Goal: Task Accomplishment & Management: Manage account settings

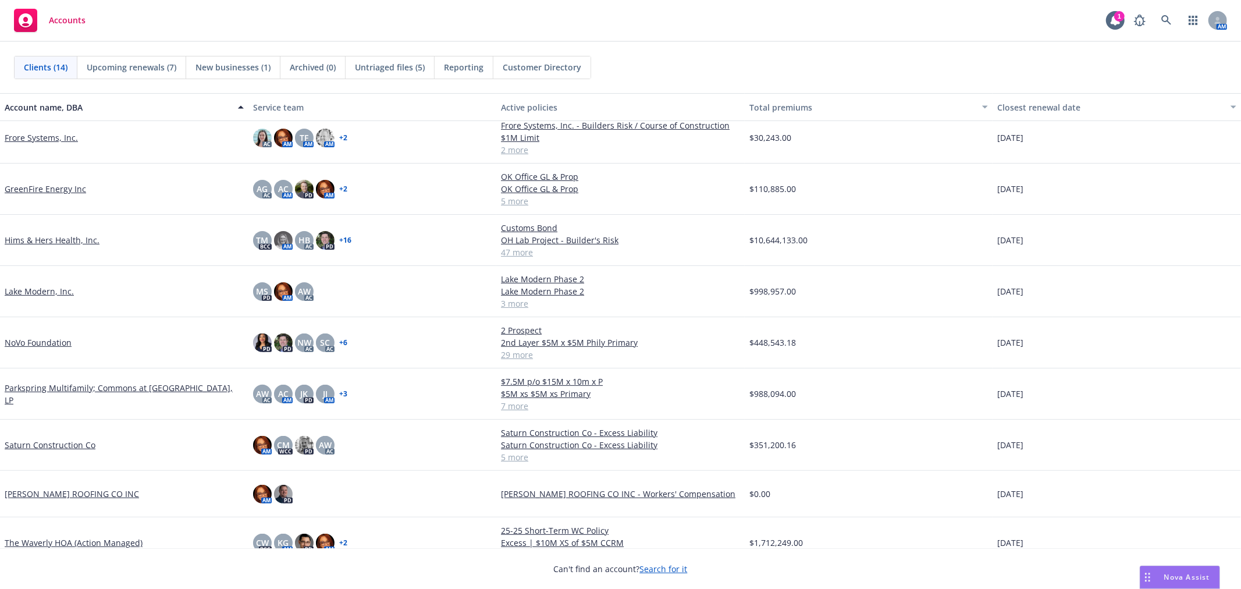
scroll to position [266, 0]
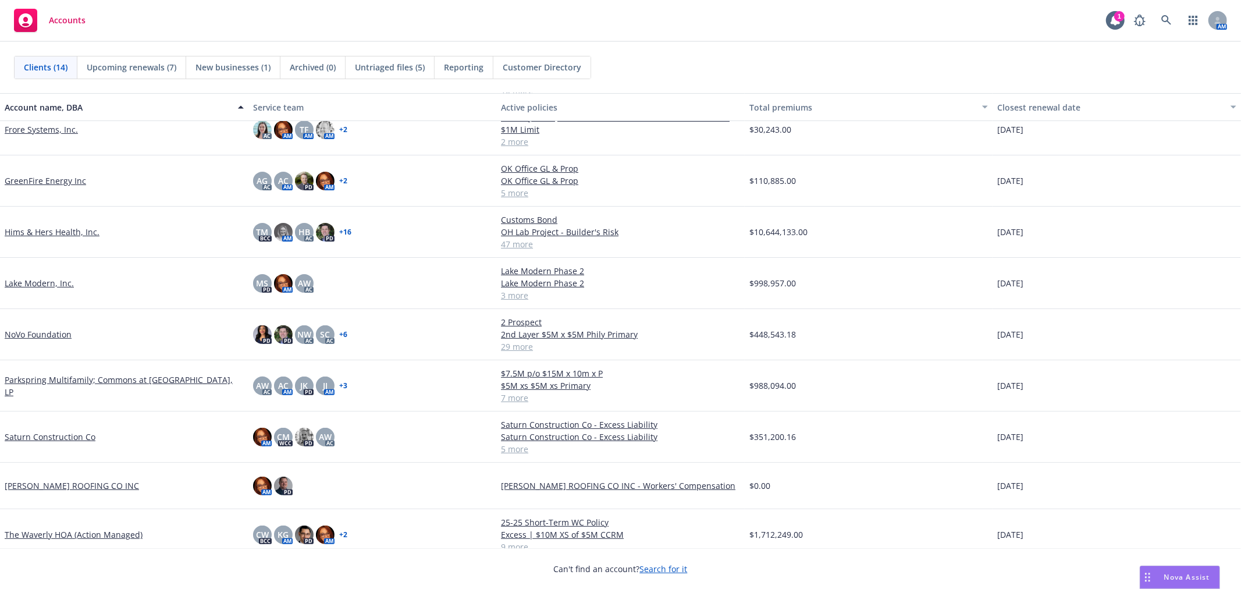
click at [47, 430] on link "Saturn Construction Co" at bounding box center [50, 436] width 91 height 12
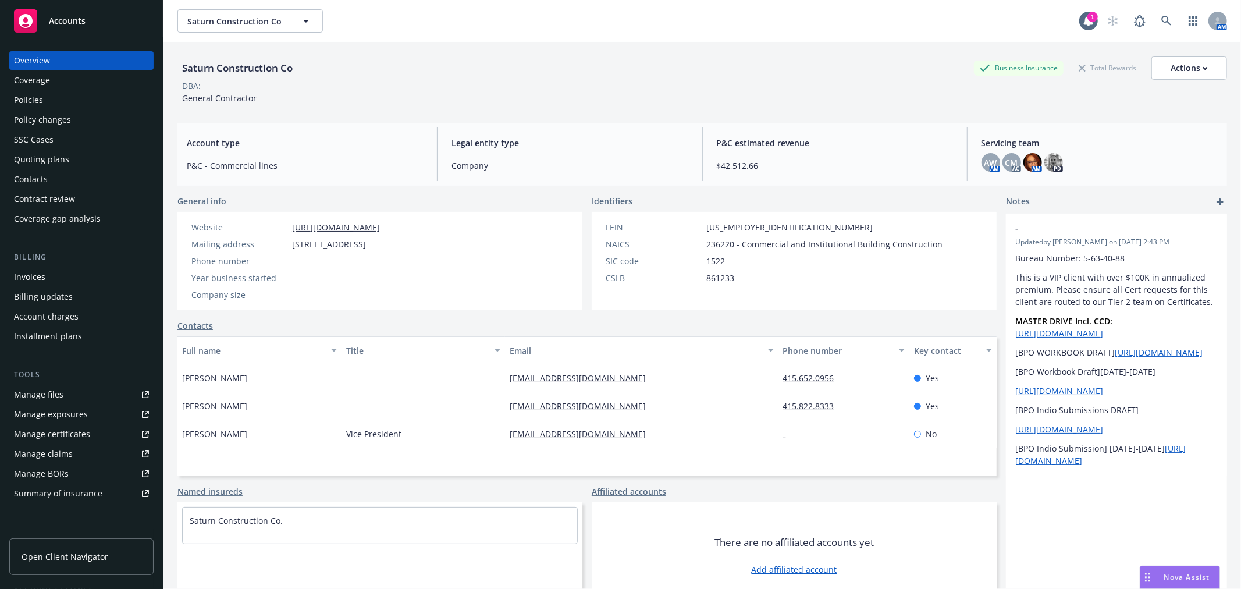
click at [79, 393] on link "Manage files" at bounding box center [81, 394] width 144 height 19
click at [66, 120] on div "Policy changes" at bounding box center [42, 120] width 57 height 19
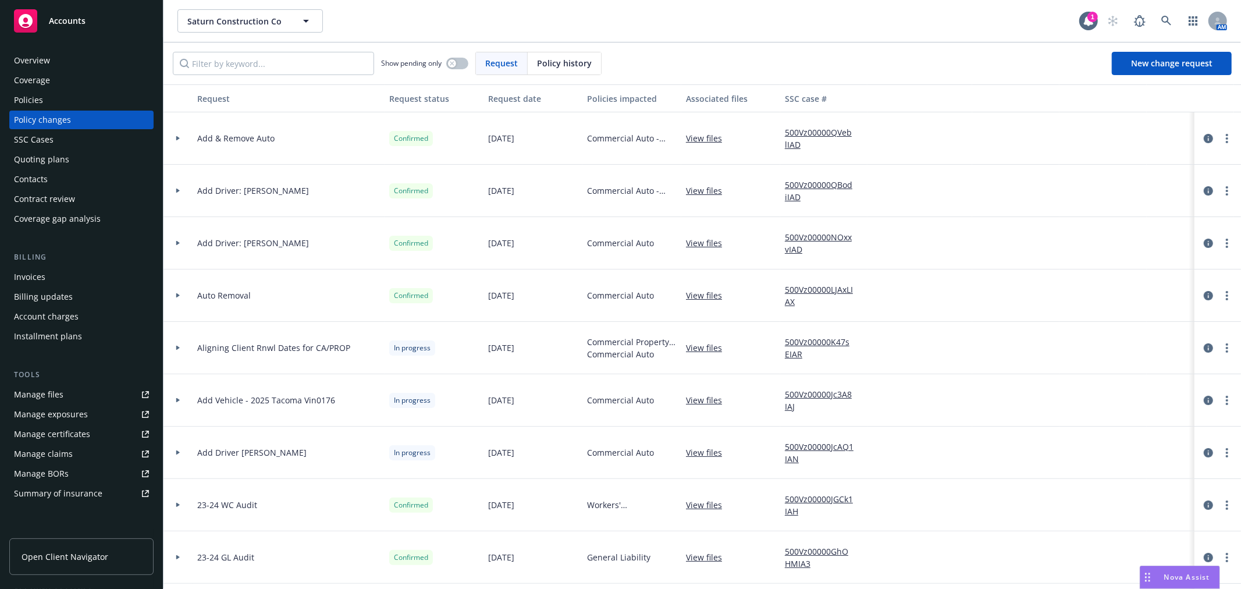
click at [707, 136] on link "View files" at bounding box center [708, 138] width 45 height 12
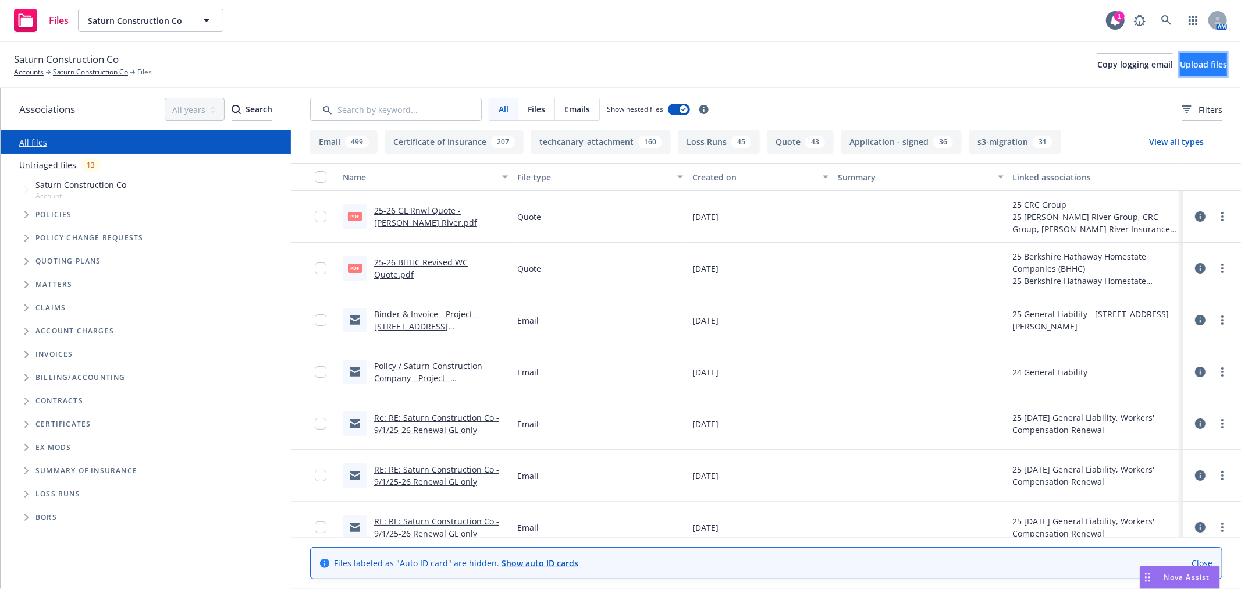
click at [1192, 65] on span "Upload files" at bounding box center [1202, 64] width 47 height 11
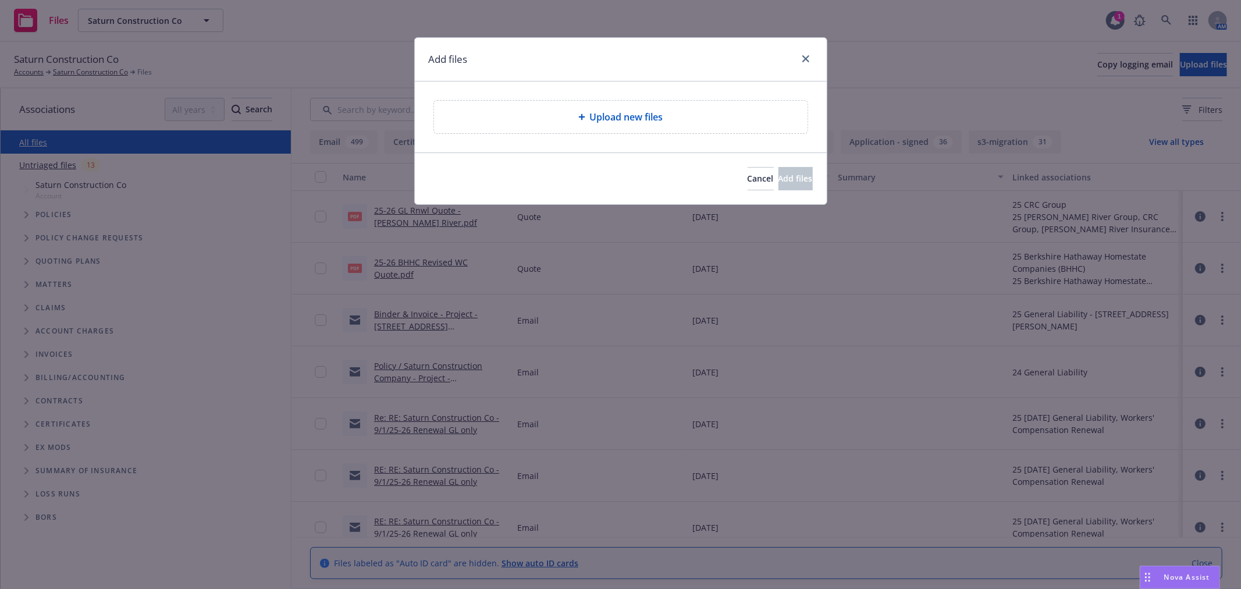
click at [613, 121] on span "Upload new files" at bounding box center [626, 117] width 73 height 14
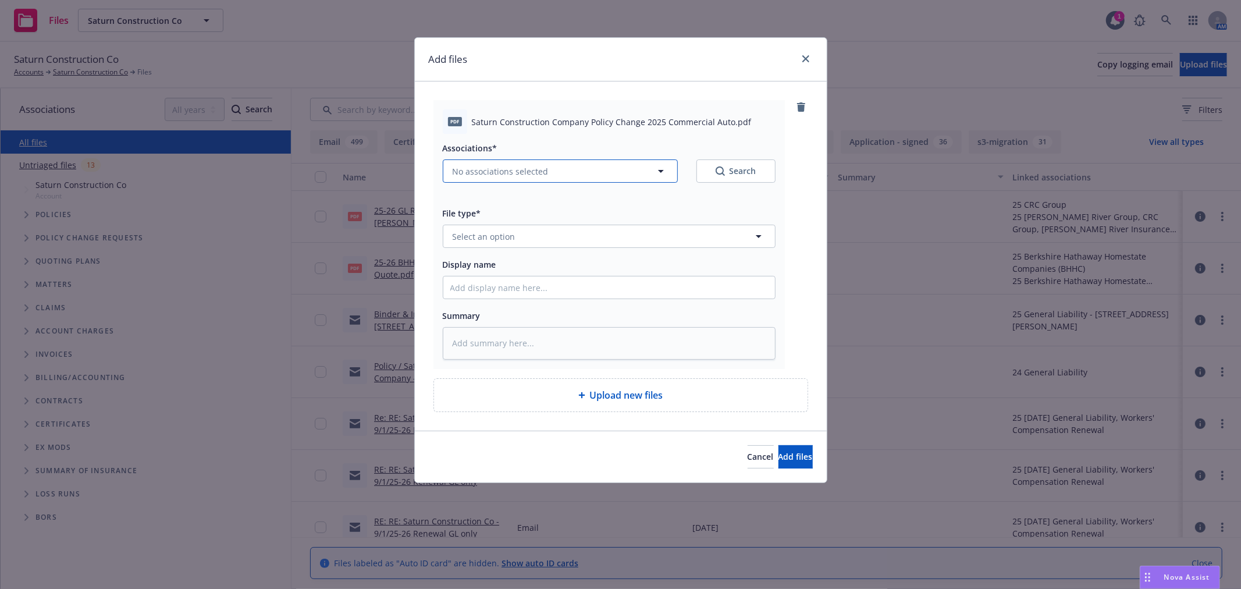
click at [526, 173] on span "No associations selected" at bounding box center [500, 171] width 96 height 12
type textarea "x"
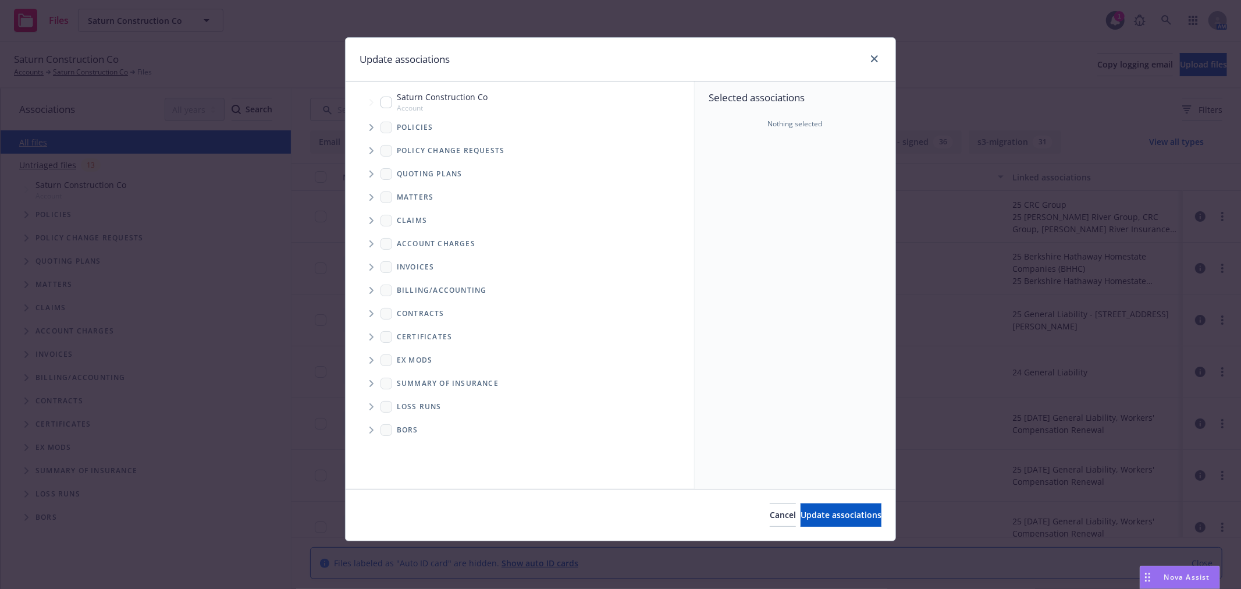
click at [373, 126] on icon "Tree Example" at bounding box center [371, 127] width 5 height 7
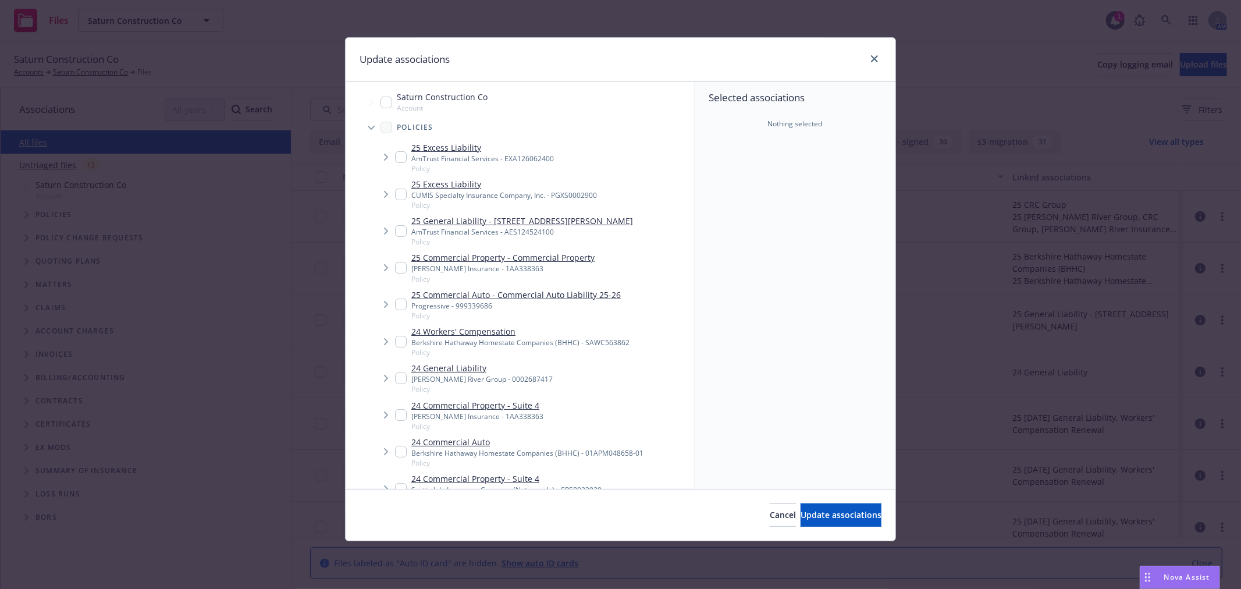
click at [397, 304] on input "Tree Example" at bounding box center [401, 304] width 12 height 12
checkbox input "true"
click at [815, 515] on span "Update associations" at bounding box center [840, 514] width 81 height 11
type textarea "x"
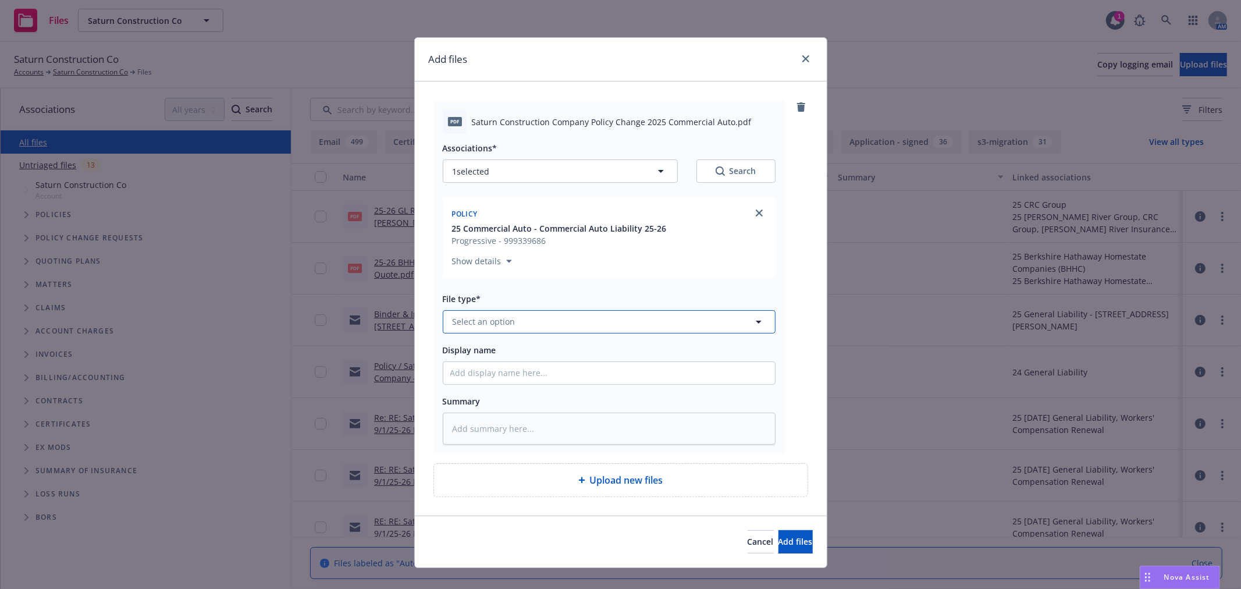
click at [553, 326] on button "Select an option" at bounding box center [609, 321] width 333 height 23
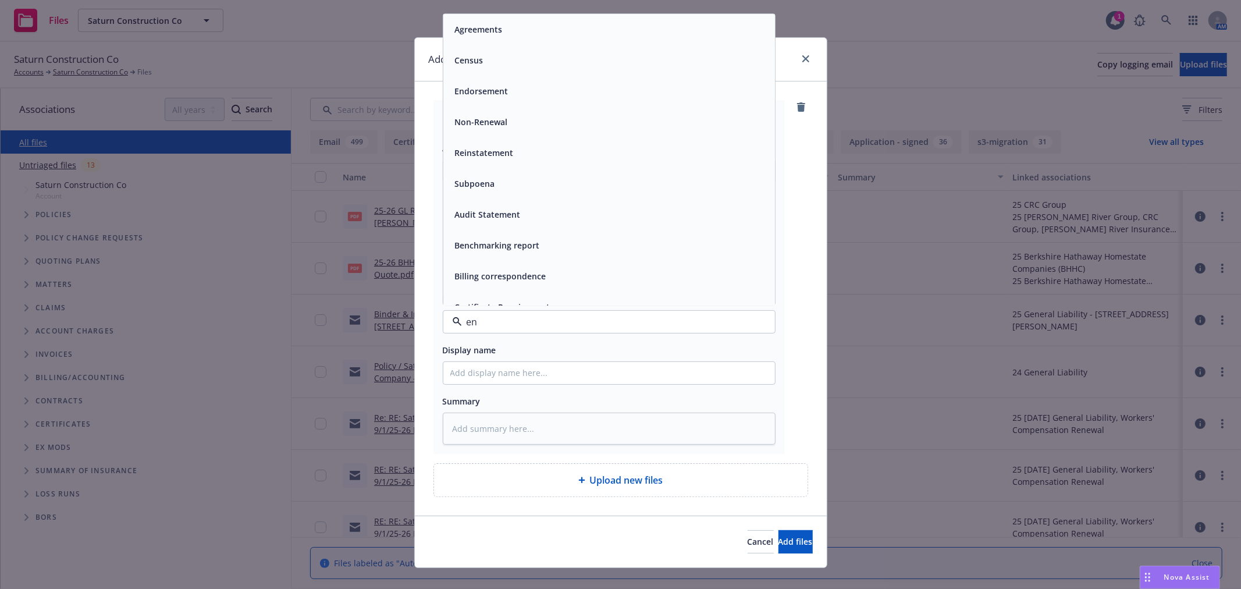
type input "end"
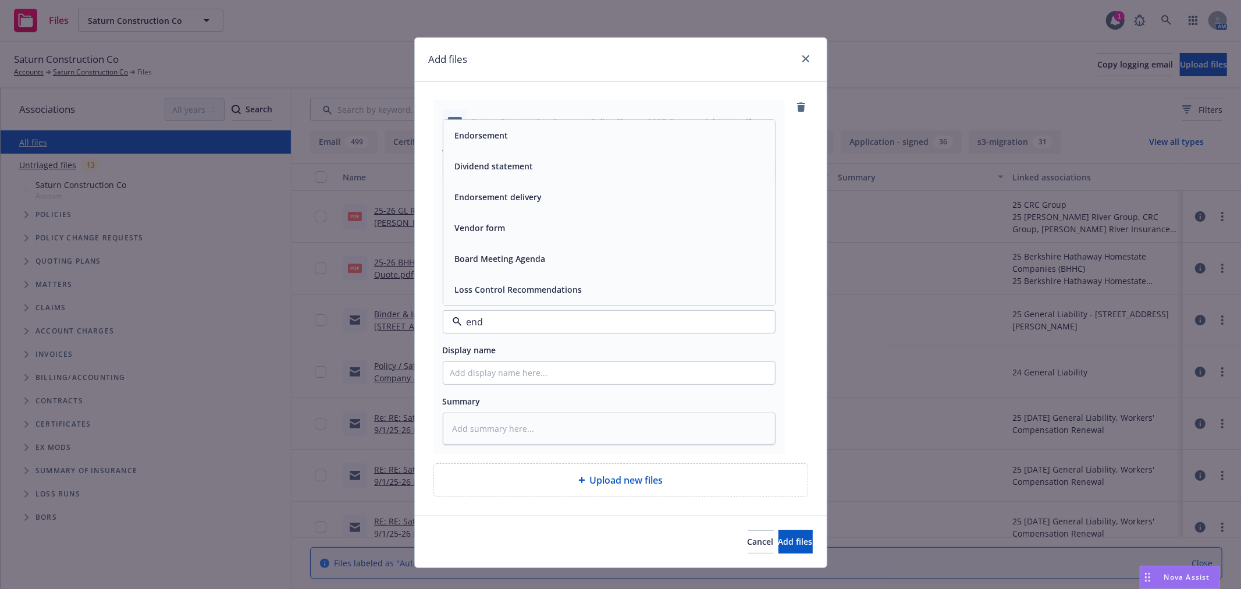
click at [513, 137] on div "Endorsement" at bounding box center [609, 135] width 318 height 17
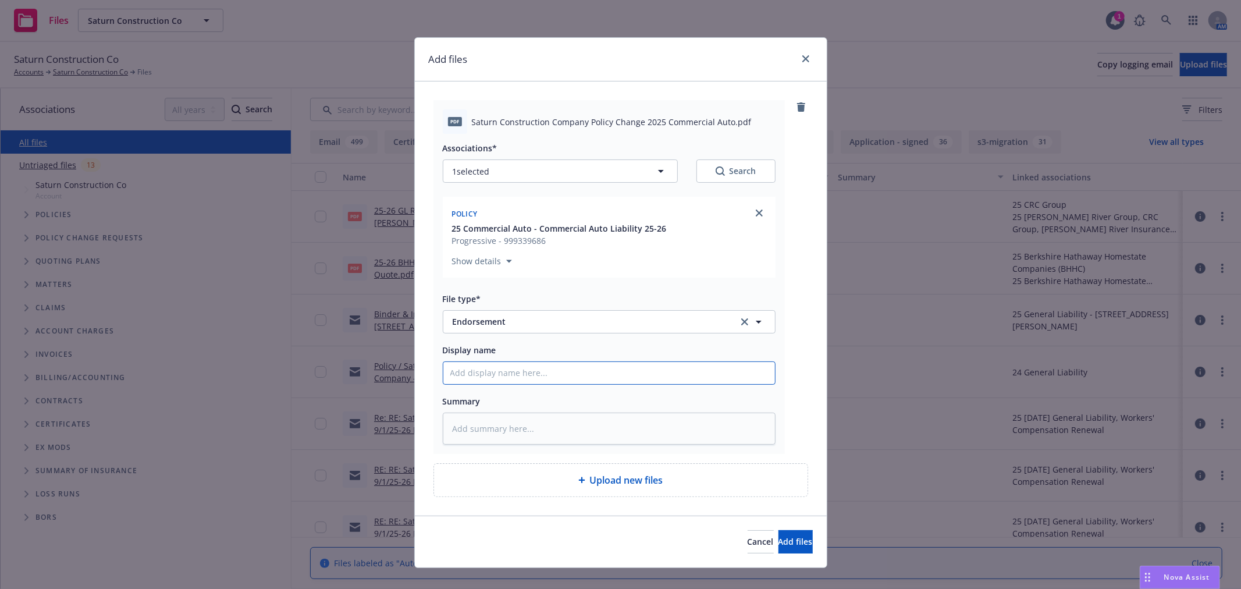
click at [555, 375] on input "Display name" at bounding box center [609, 373] width 332 height 22
type textarea "x"
type input "P"
type textarea "x"
type input "Pr"
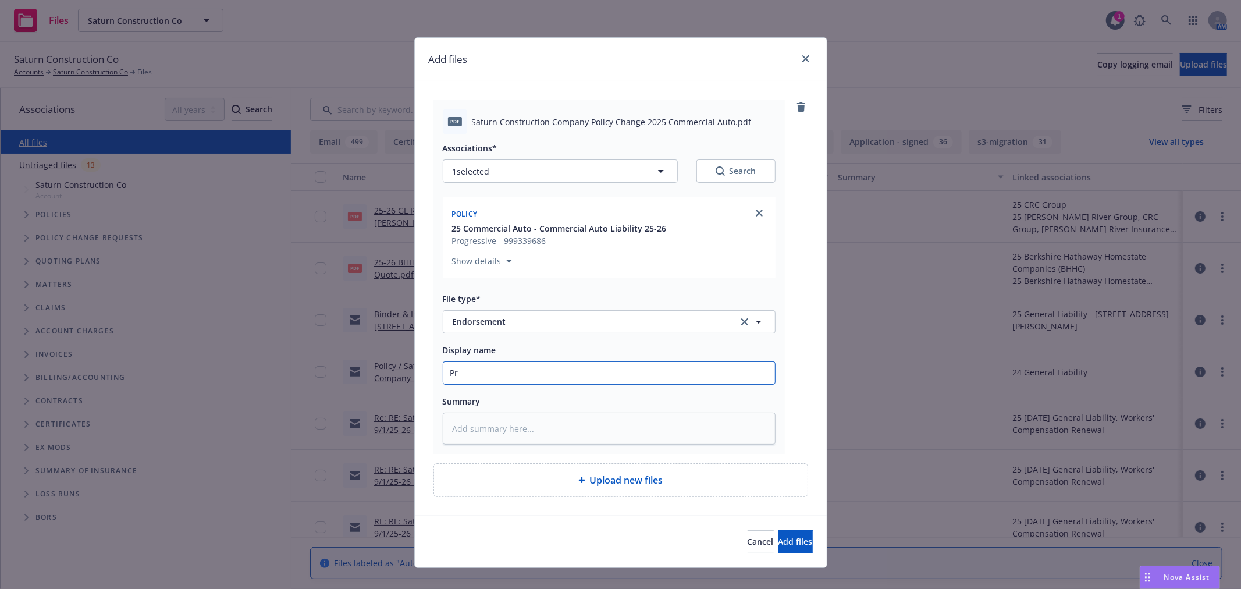
type textarea "x"
type input "Prog"
type textarea "x"
type input "Progr"
type textarea "x"
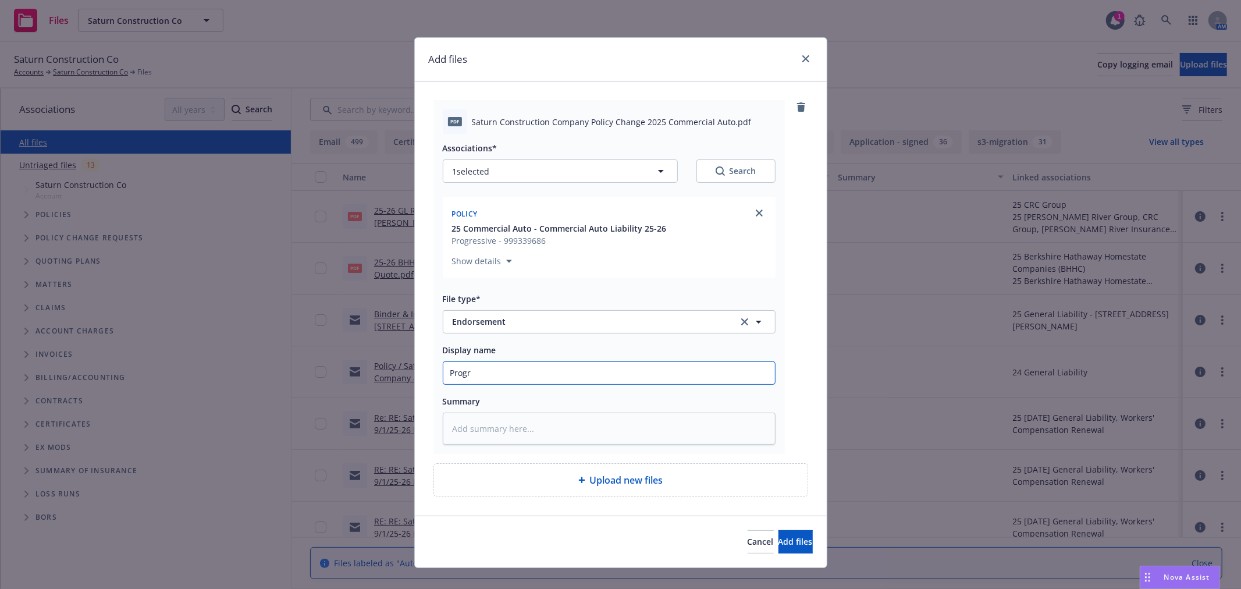
type input "Progre"
type textarea "x"
type input "Progres"
type textarea "x"
type input "Progress"
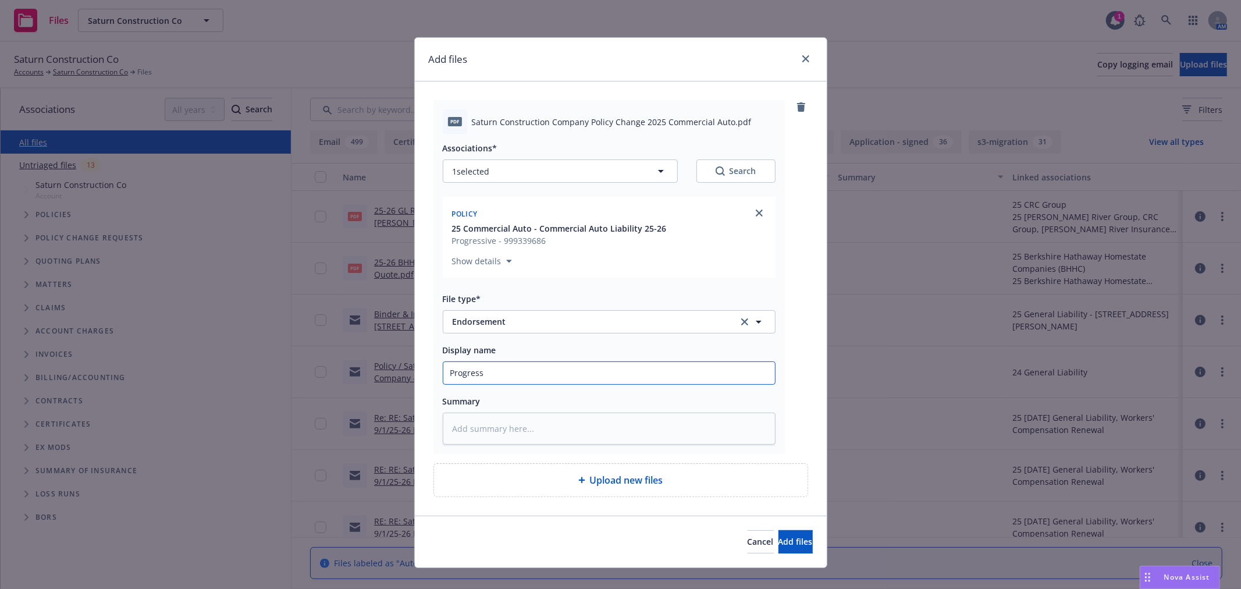
type textarea "x"
type input "Progressiv"
type textarea "x"
type input "Progressive"
type textarea "x"
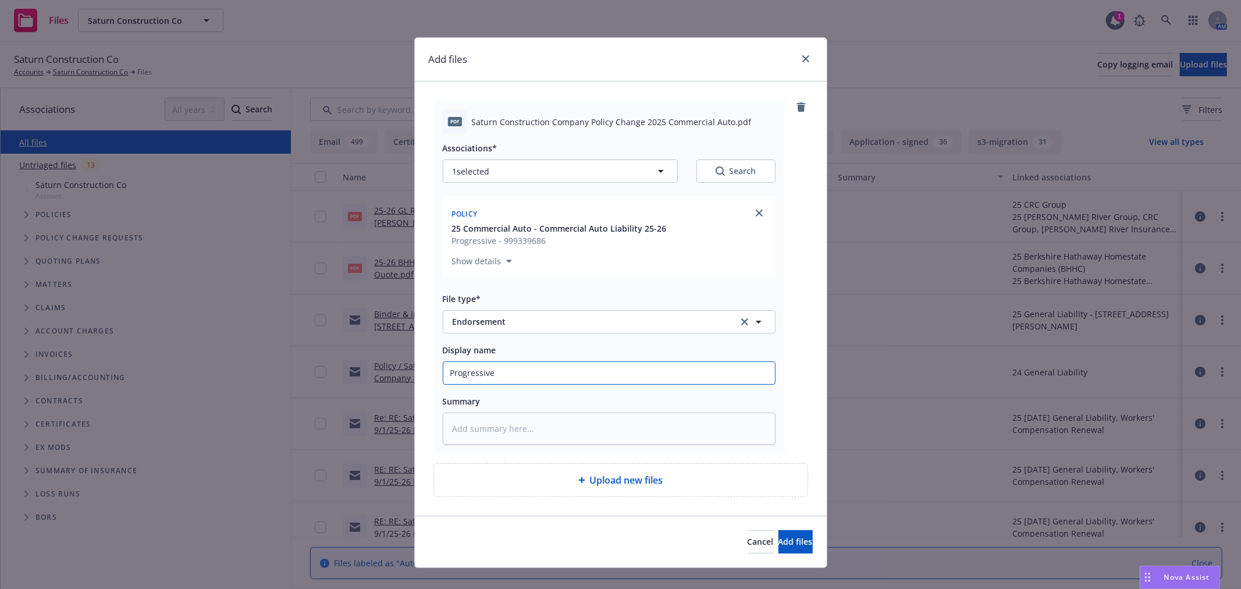
type input "Progressive"
type textarea "x"
type input "Progressive -"
type textarea "x"
type input "Progressive -"
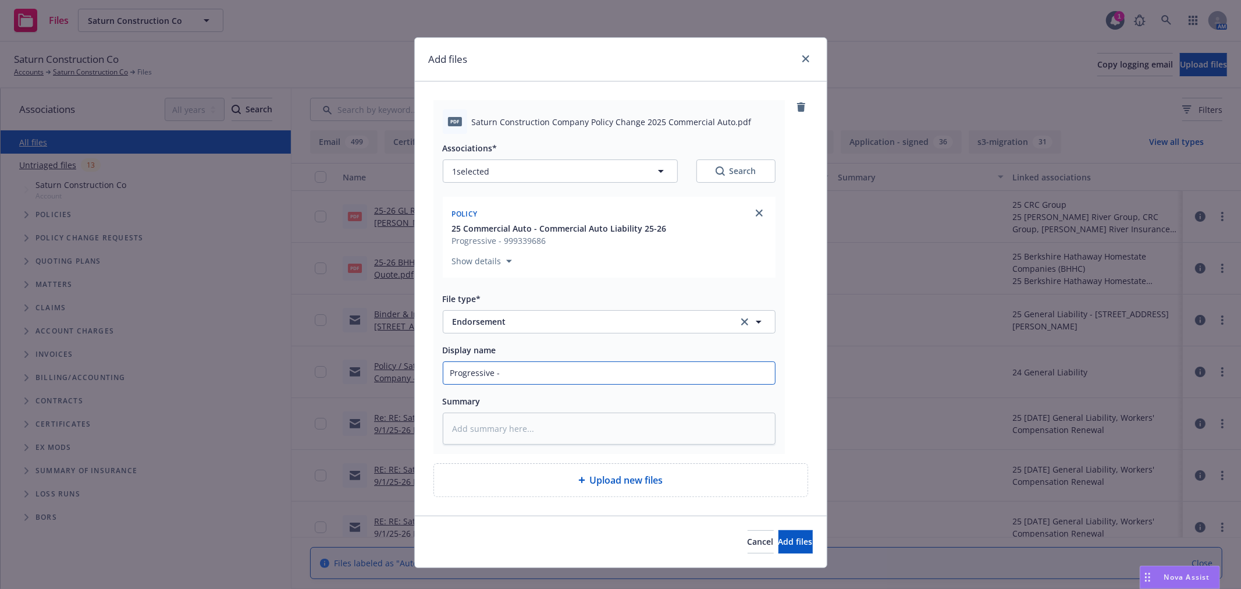
type textarea "x"
type input "Progressive - A"
type textarea "x"
type input "Progressive - AU"
type textarea "x"
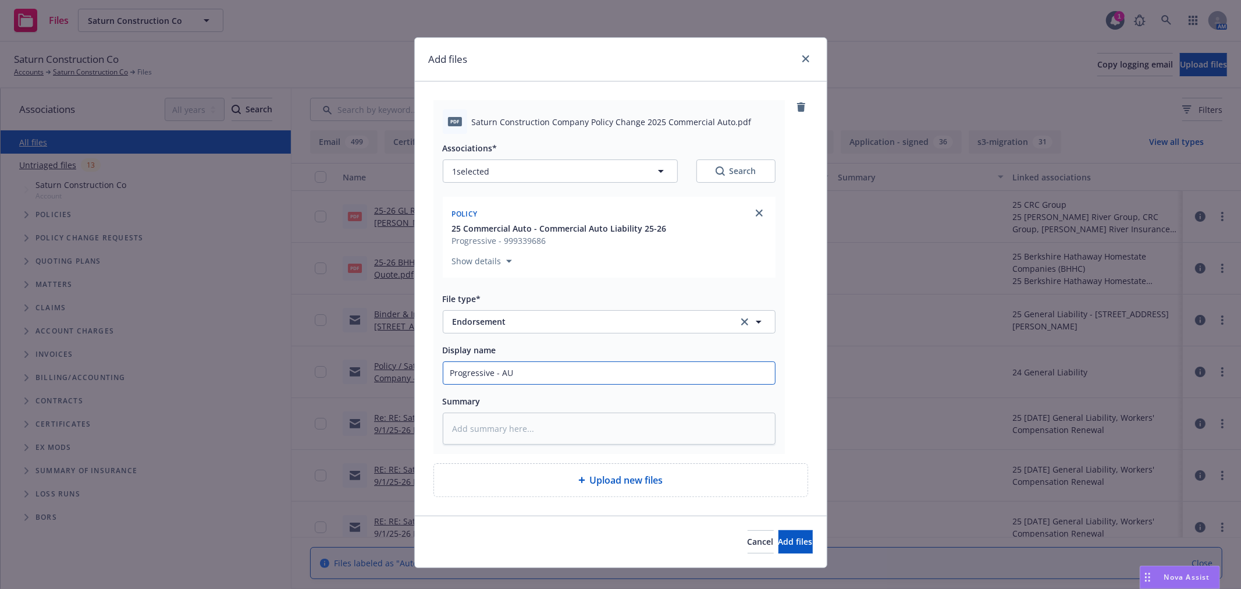
type input "Progressive - AUt"
type textarea "x"
type input "Progressive - AUto"
type textarea "x"
type input "Progressive - AUto"
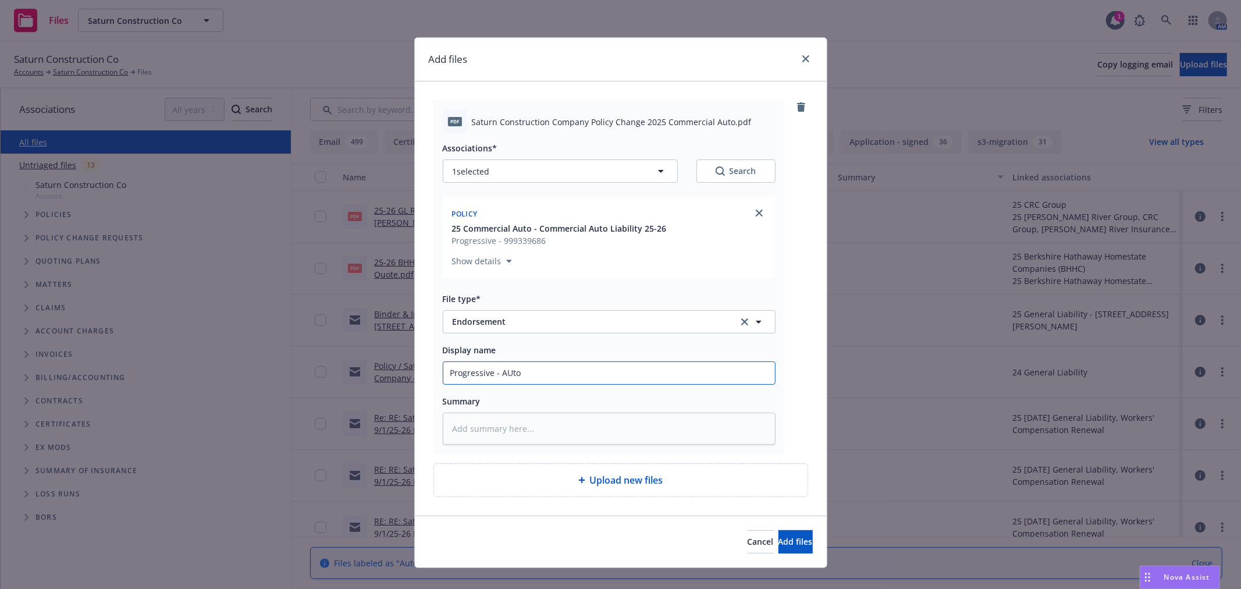
type textarea "x"
type input "Progressive - AUto E"
type textarea "x"
type input "Progressive - AUto End"
type textarea "x"
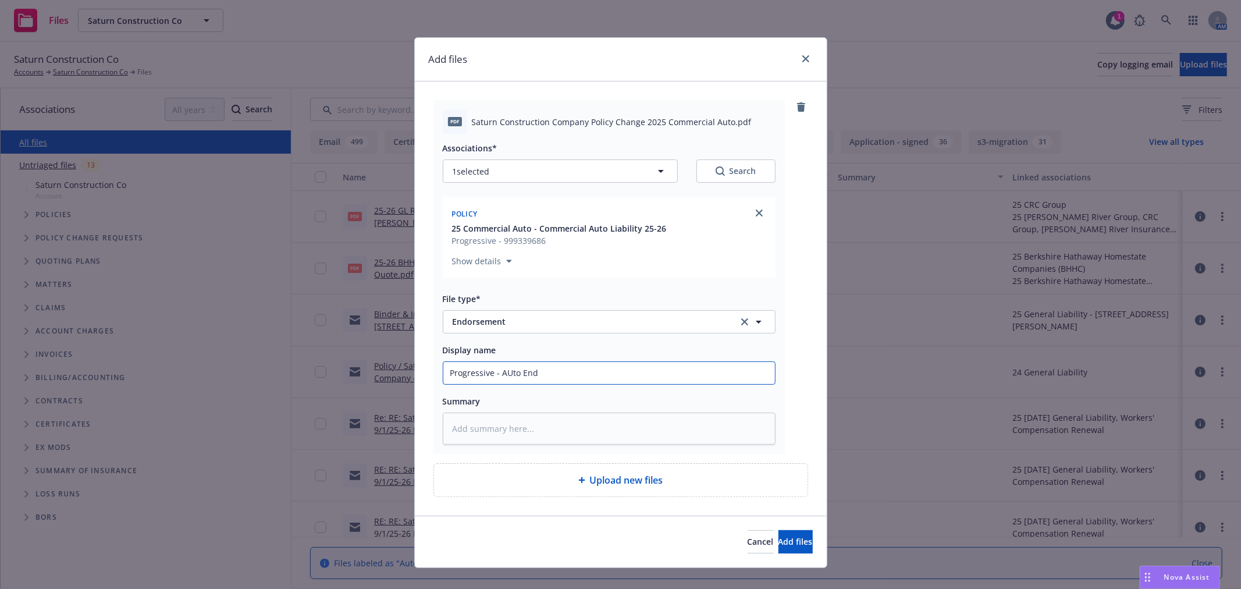
type input "Progressive - AUto Endt"
type textarea "x"
type input "Progressive - AUto Endt"
type textarea "x"
type input "Progressive - AUto Endt -"
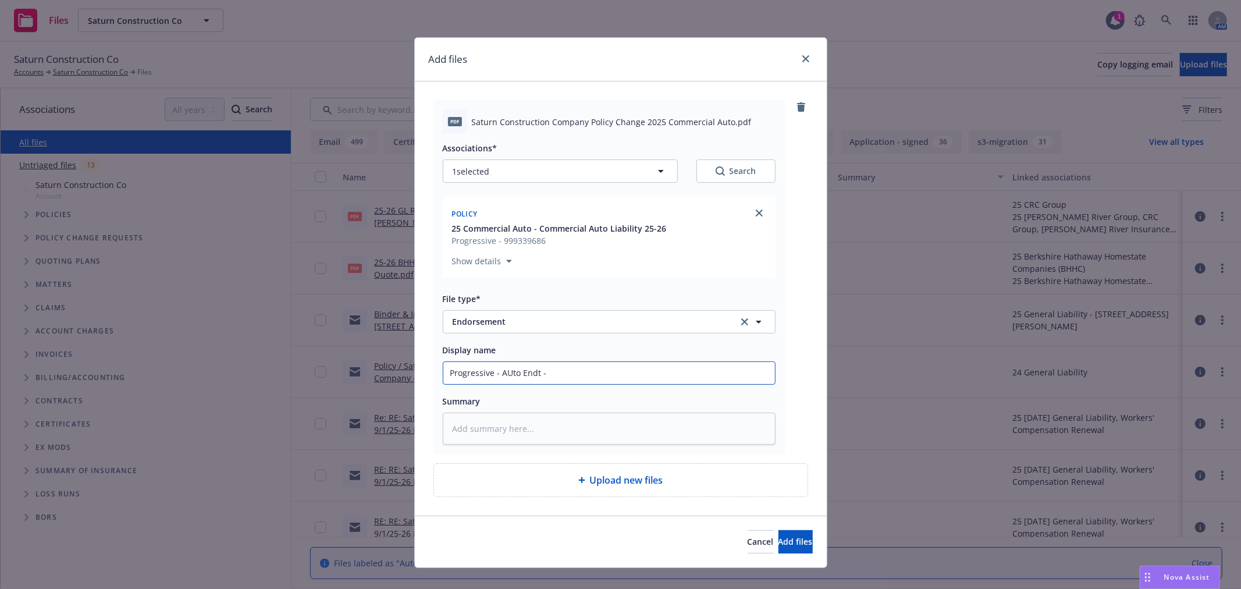
type textarea "x"
type input "Progressive - AUto Endt - a"
type textarea "x"
type input "Progressive - AUto Endt - ad"
type textarea "x"
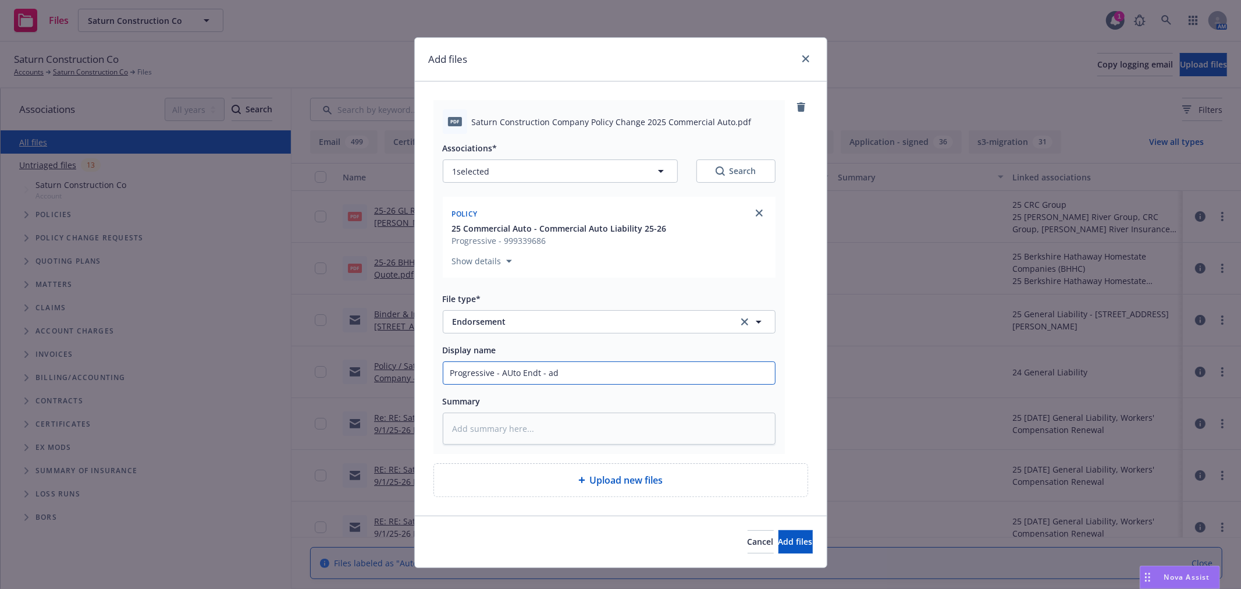
type input "Progressive - AUto Endt - add"
type textarea "x"
type input "Progressive - AUto Endt - add"
type textarea "x"
type input "Progressive - AUto Endt - add d"
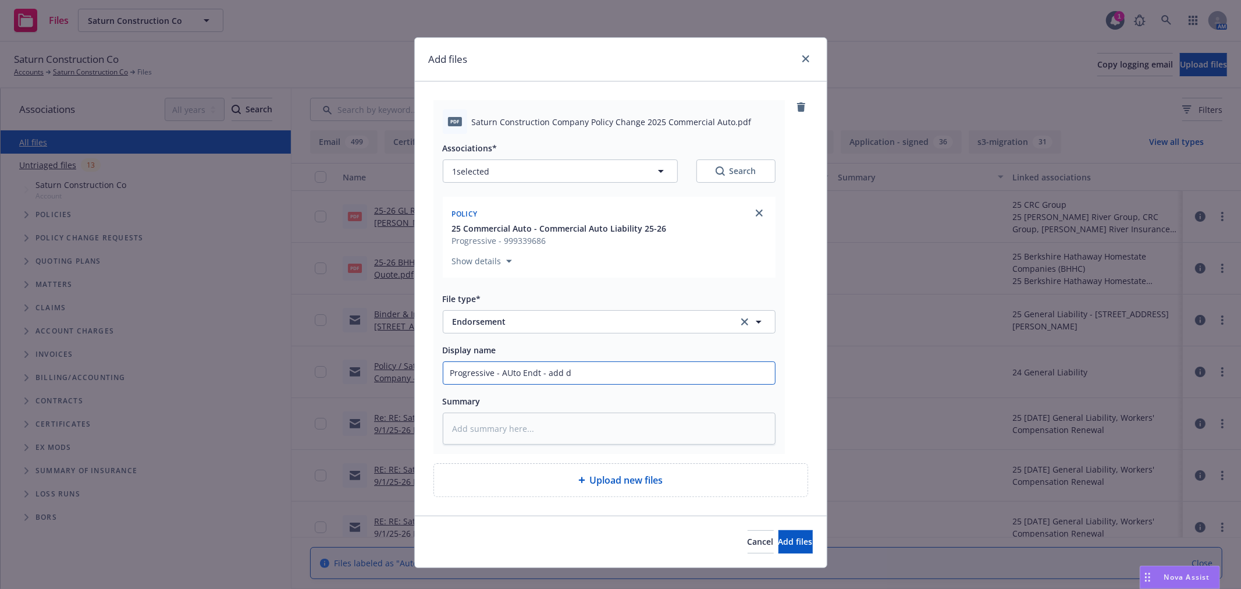
type textarea "x"
type input "Progressive - AUto Endt - add dri"
type textarea "x"
type input "Progressive - AUto Endt - add driv"
type textarea "x"
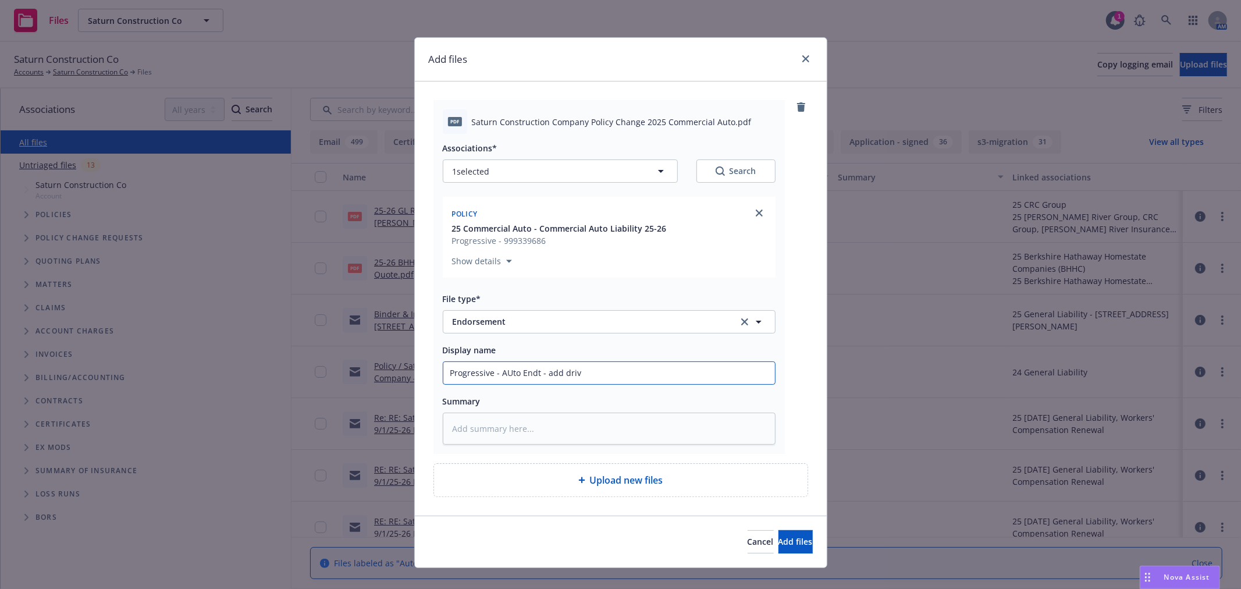
type input "Progressive - AUto Endt - add drive"
type textarea "x"
type input "Progressive - AUto Endt - add driver"
type textarea "x"
type input "Progressive - AUto Endt - add driver/"
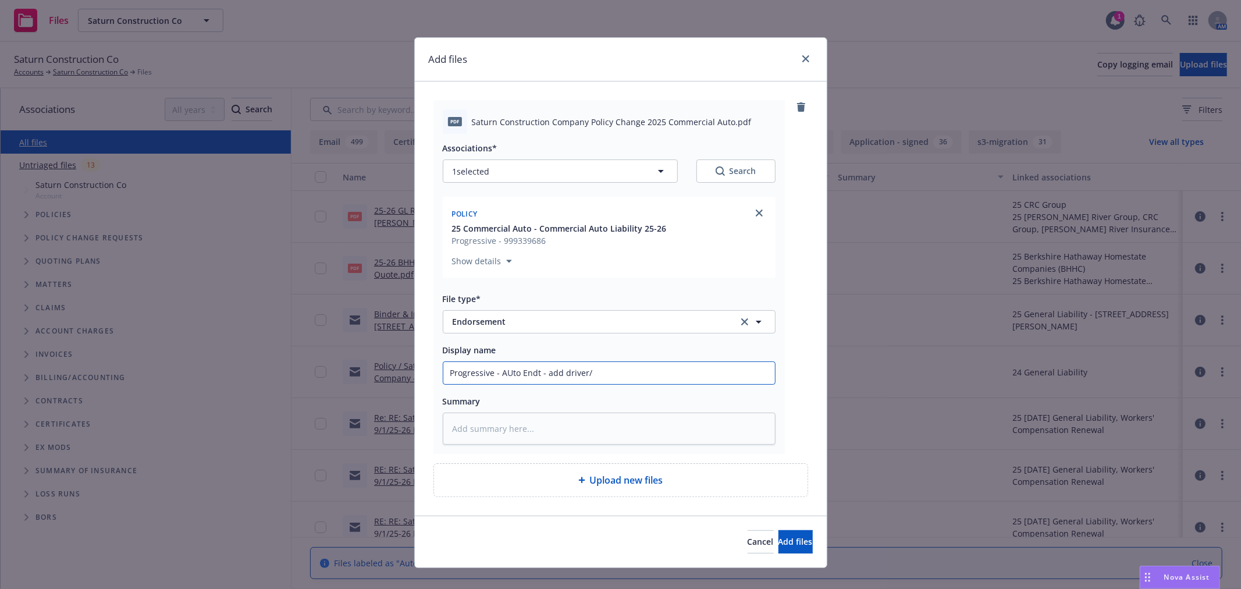
type textarea "x"
type input "Progressive - AUto Endt - add driver/ve"
type textarea "x"
type input "Progressive - AUto Endt - add driver/veh"
type textarea "x"
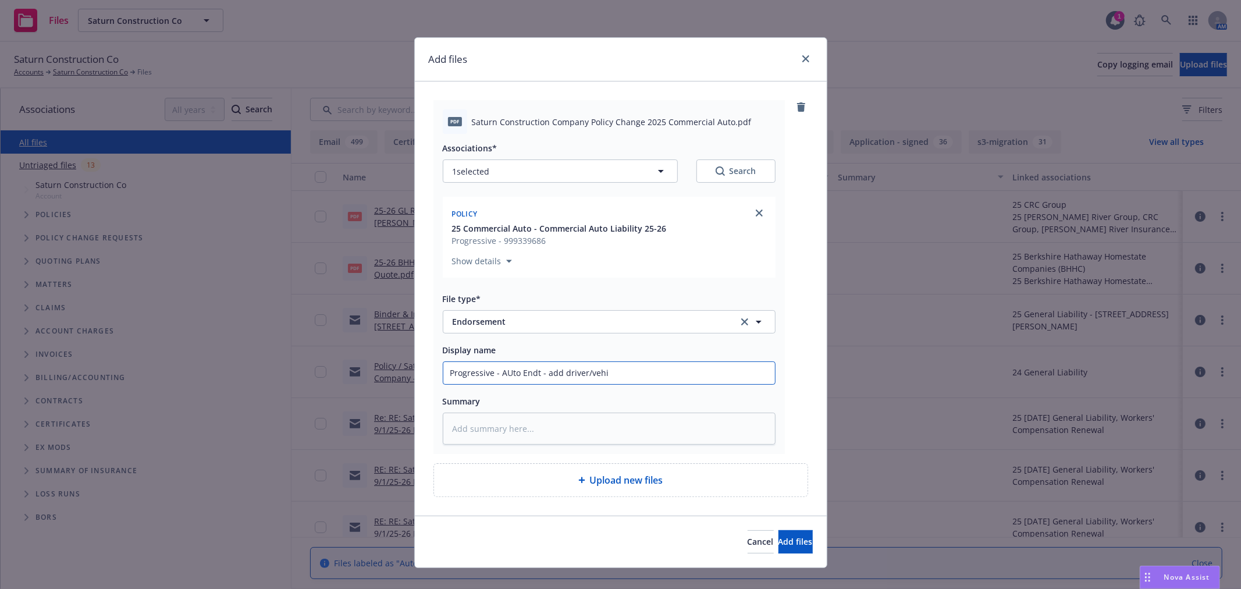
type input "Progressive - AUto Endt - add driver/vehic"
type textarea "x"
type input "Progressive - AUto Endt - add driver/vehicle"
type textarea "x"
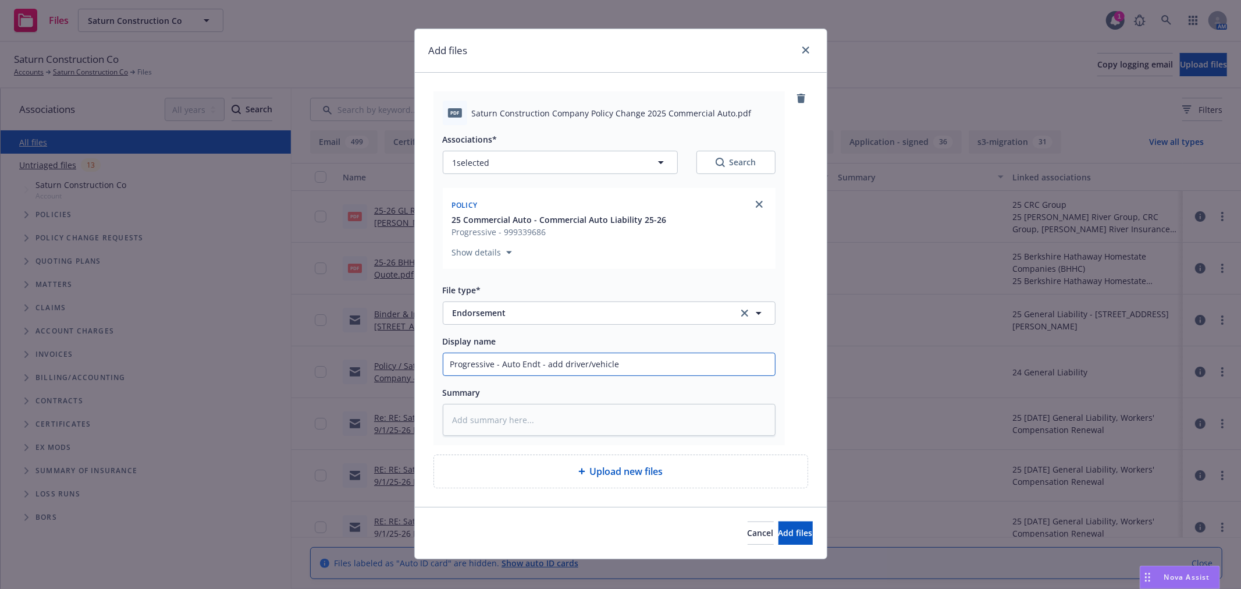
scroll to position [18, 0]
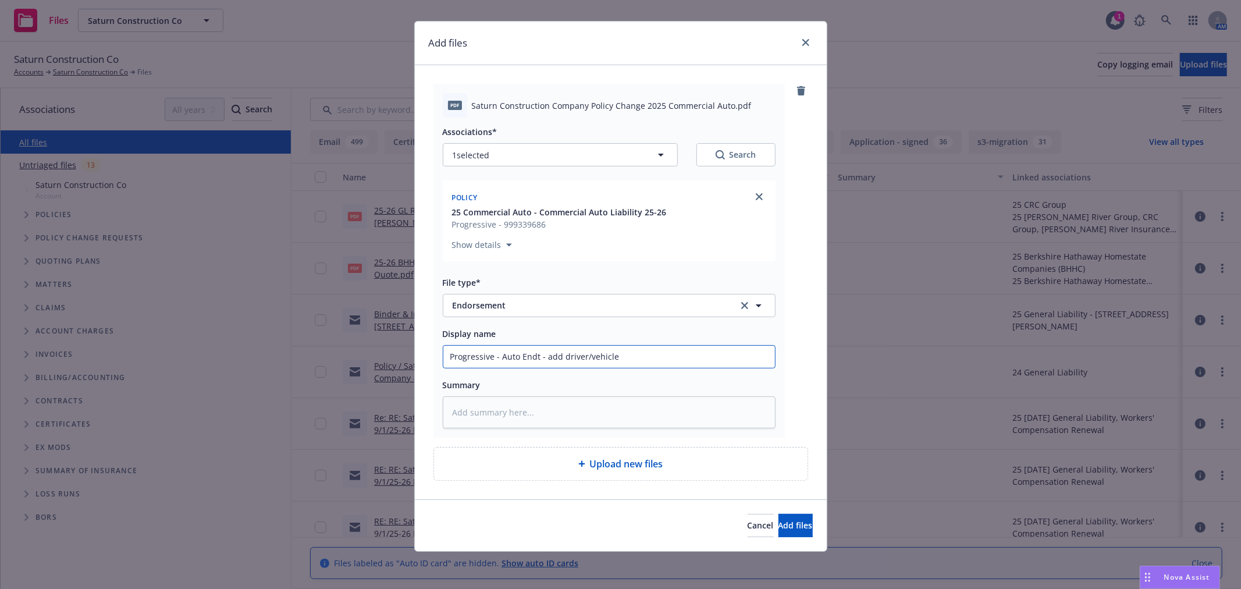
type input "Progressive - Auto Endt - add driver/vehicle"
drag, startPoint x: 558, startPoint y: 353, endPoint x: 582, endPoint y: 362, distance: 24.8
click at [582, 362] on input "Progressive - Auto Endt - add driver/vehicle" at bounding box center [609, 356] width 332 height 22
type textarea "x"
type input "Progressive - Auto Endt - add vehicle"
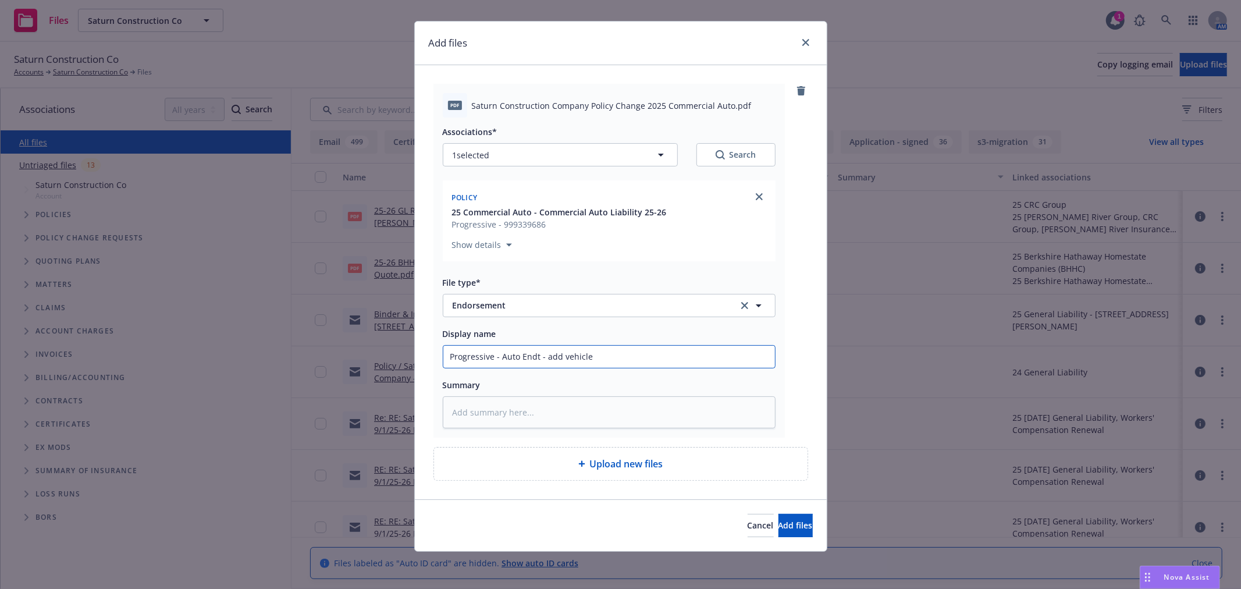
type textarea "x"
type input "Progressive - Auto Endt - addvehicle"
type textarea "x"
type input "Progressive - Auto Endt - add/vehicle"
type textarea "x"
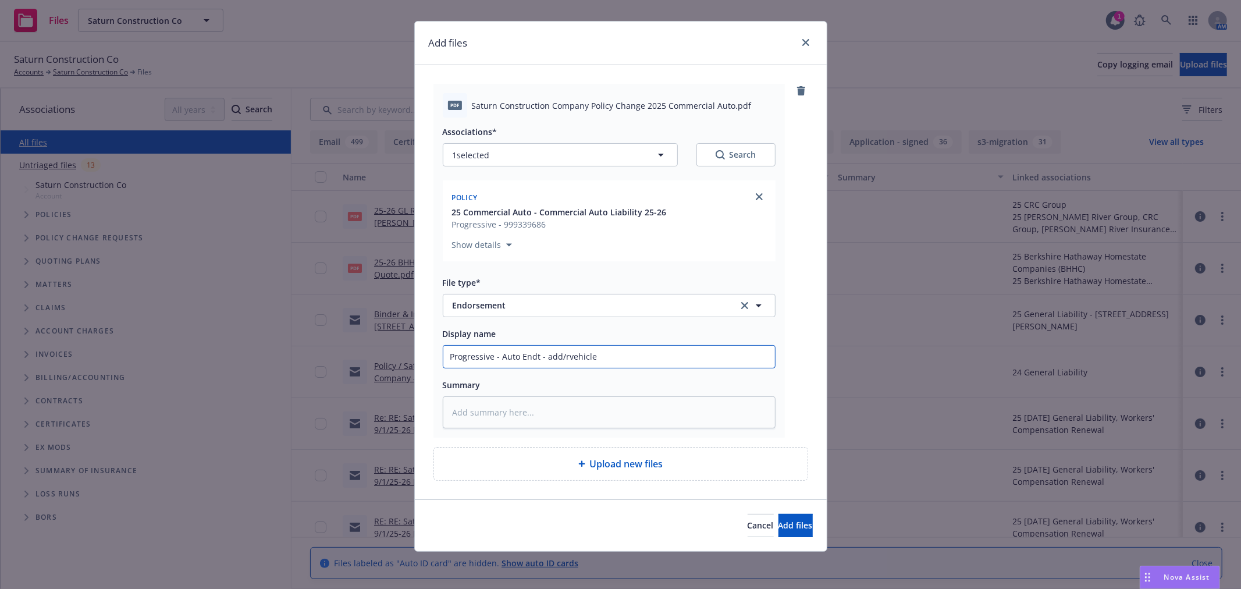
type input "Progressive - Auto Endt - add/revehicle"
type textarea "x"
type input "Progressive - Auto Endt - add/remvehicle"
type textarea "x"
type input "Progressive - Auto Endt - add/removehicle"
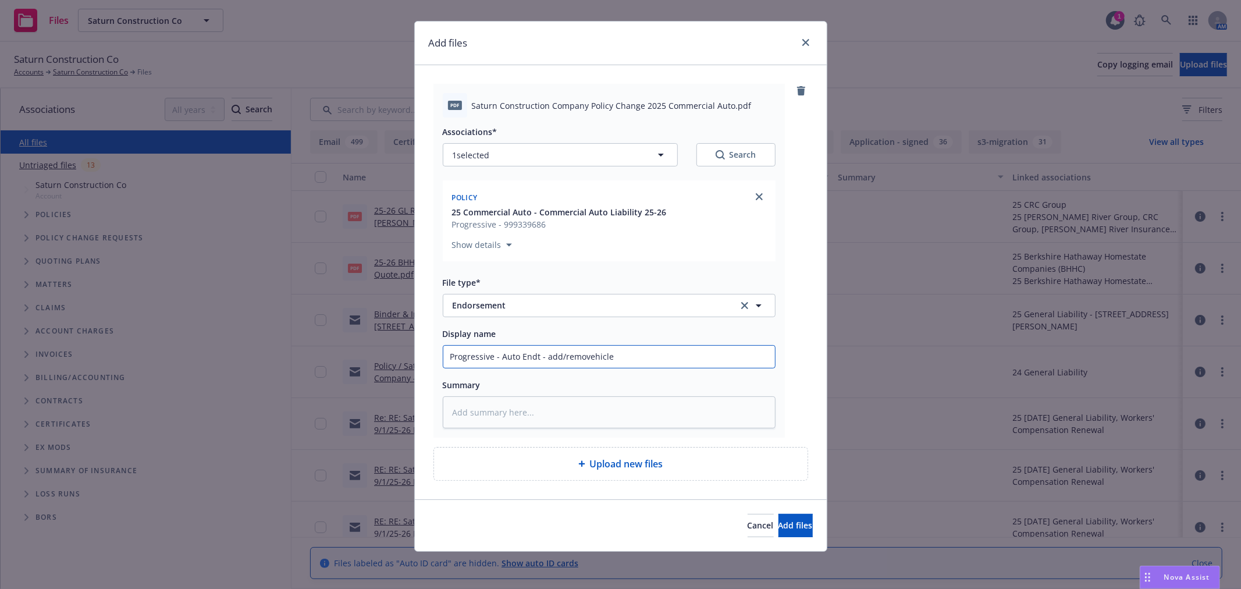
type textarea "x"
type input "Progressive - Auto Endt - add/removevehicle"
type textarea "x"
type input "Progressive - Auto Endt - add/remove vehicle"
click at [782, 523] on span "Add files" at bounding box center [795, 524] width 34 height 11
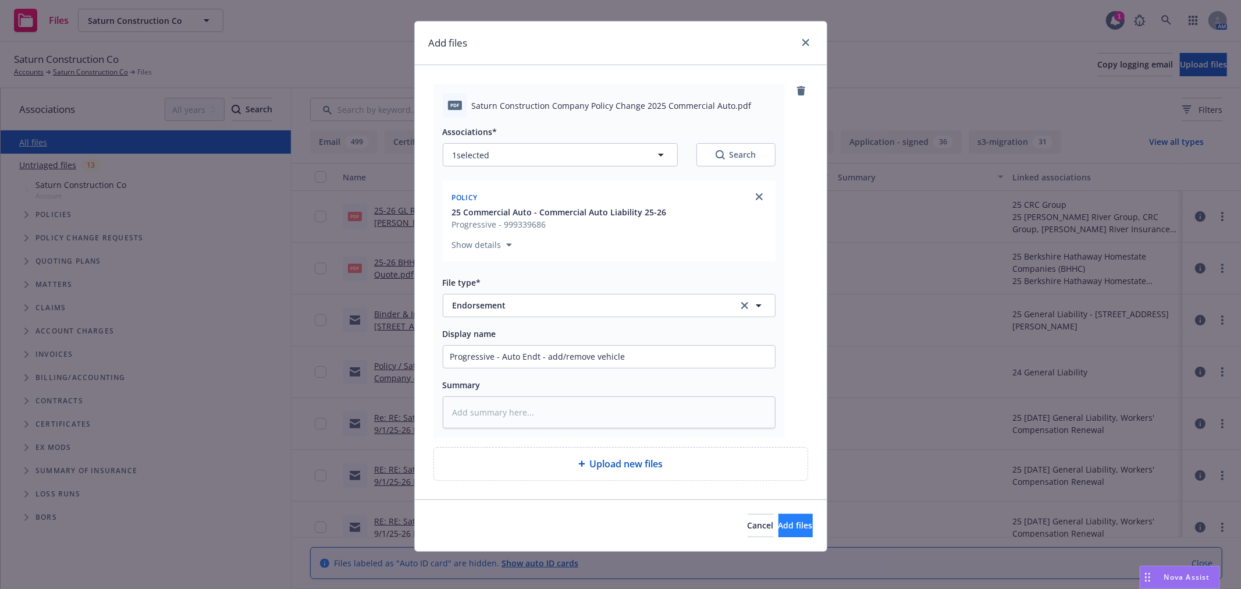
scroll to position [0, 0]
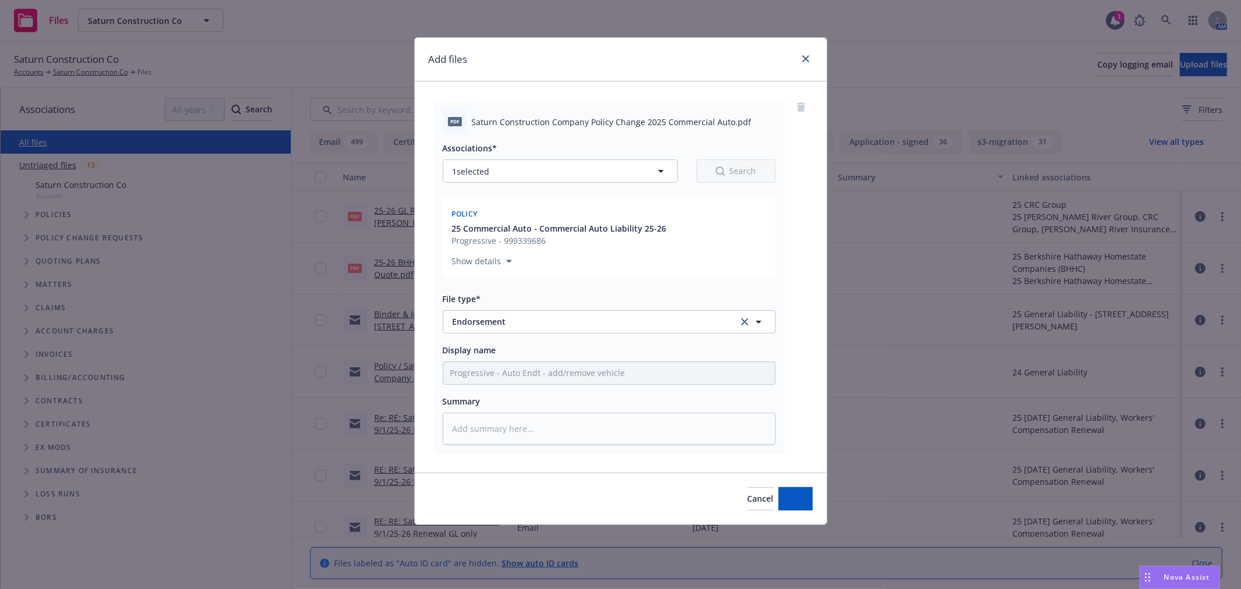
type textarea "x"
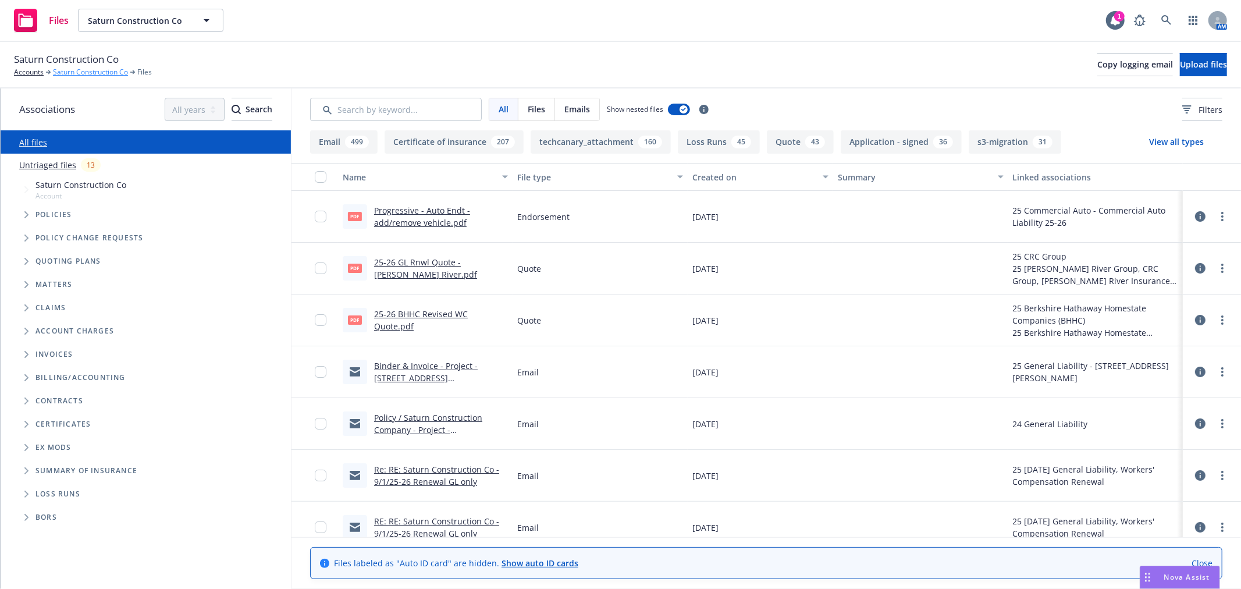
click at [82, 70] on link "Saturn Construction Co" at bounding box center [90, 72] width 75 height 10
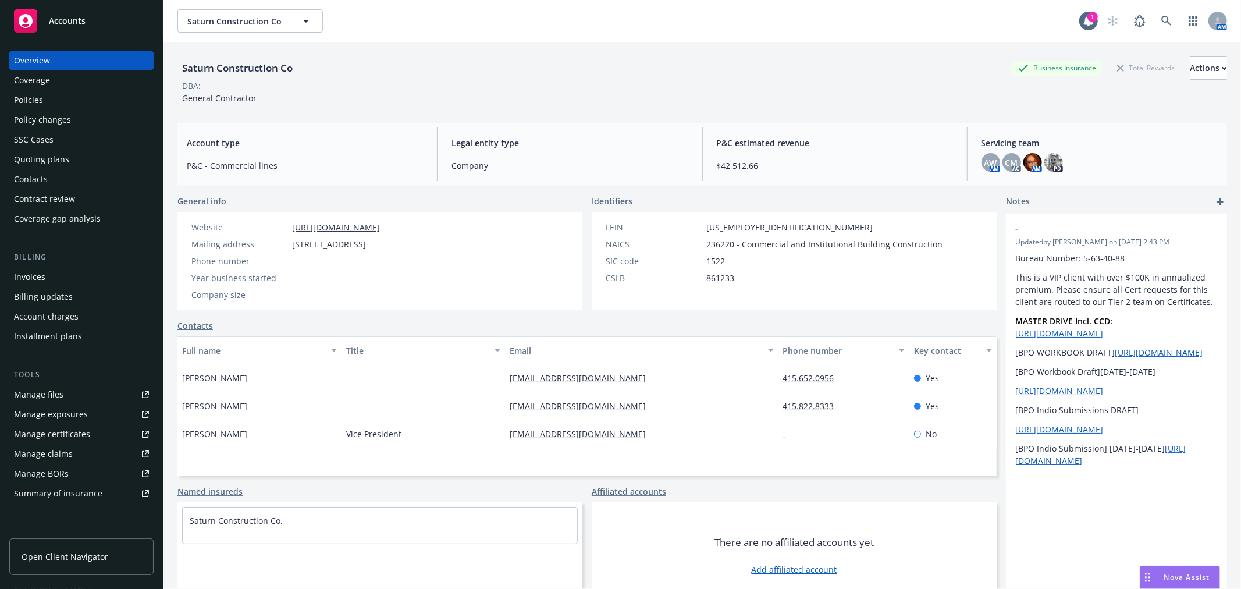
click at [36, 97] on div "Policies" at bounding box center [28, 100] width 29 height 19
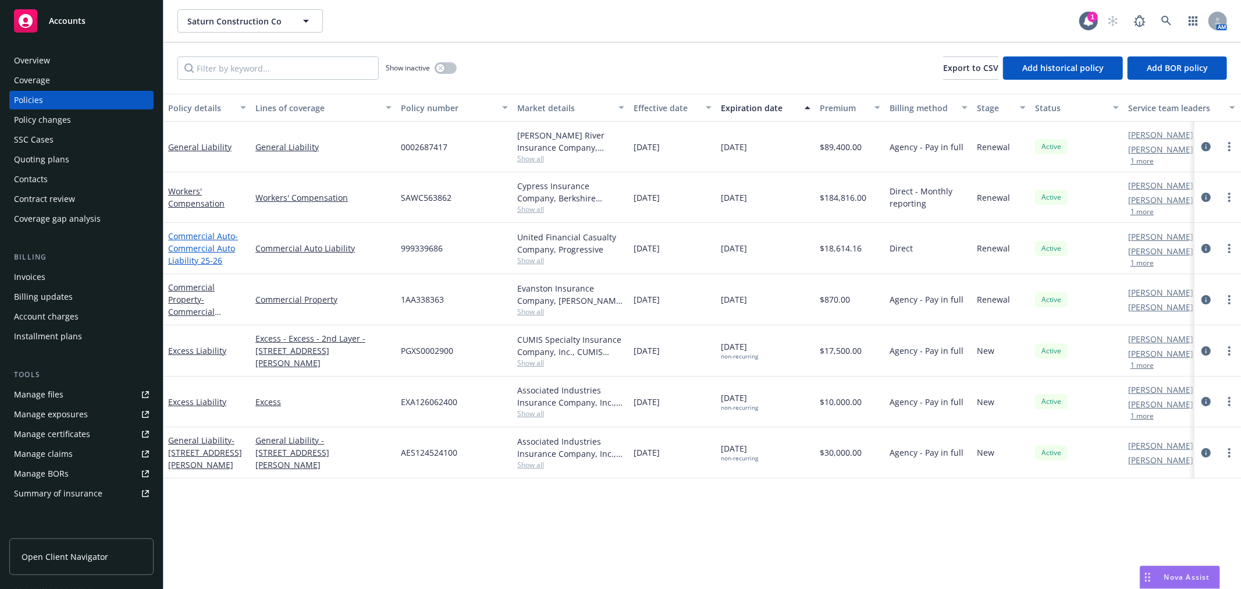
click at [194, 245] on span "- Commercial Auto Liability 25-26" at bounding box center [203, 247] width 70 height 35
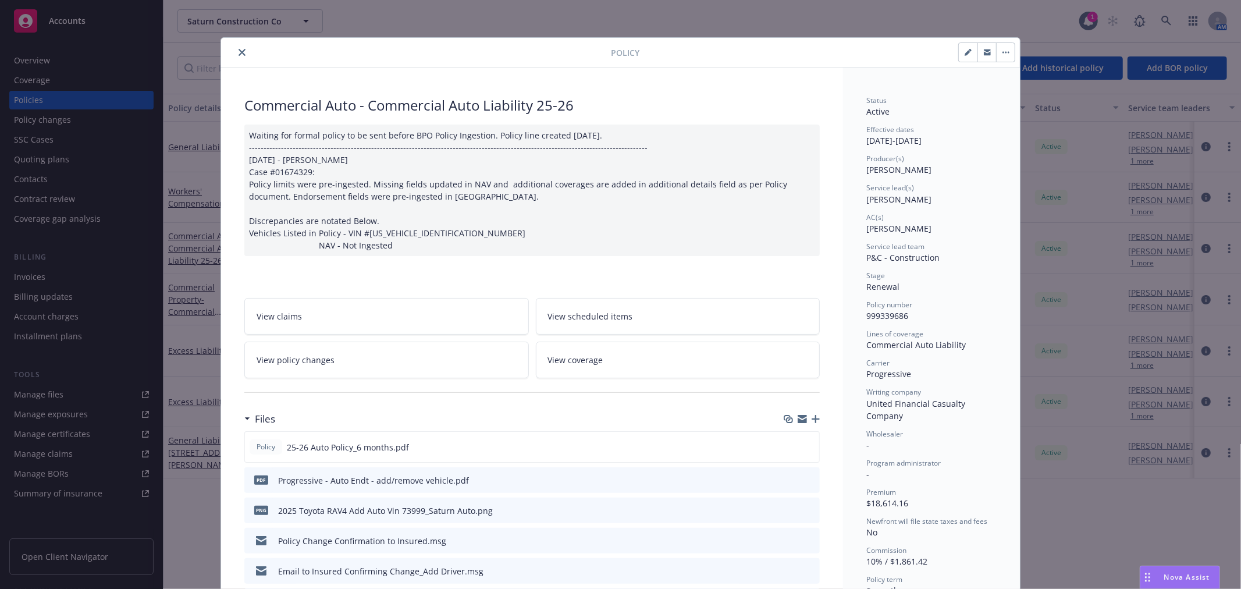
click at [324, 358] on span "View policy changes" at bounding box center [295, 360] width 78 height 12
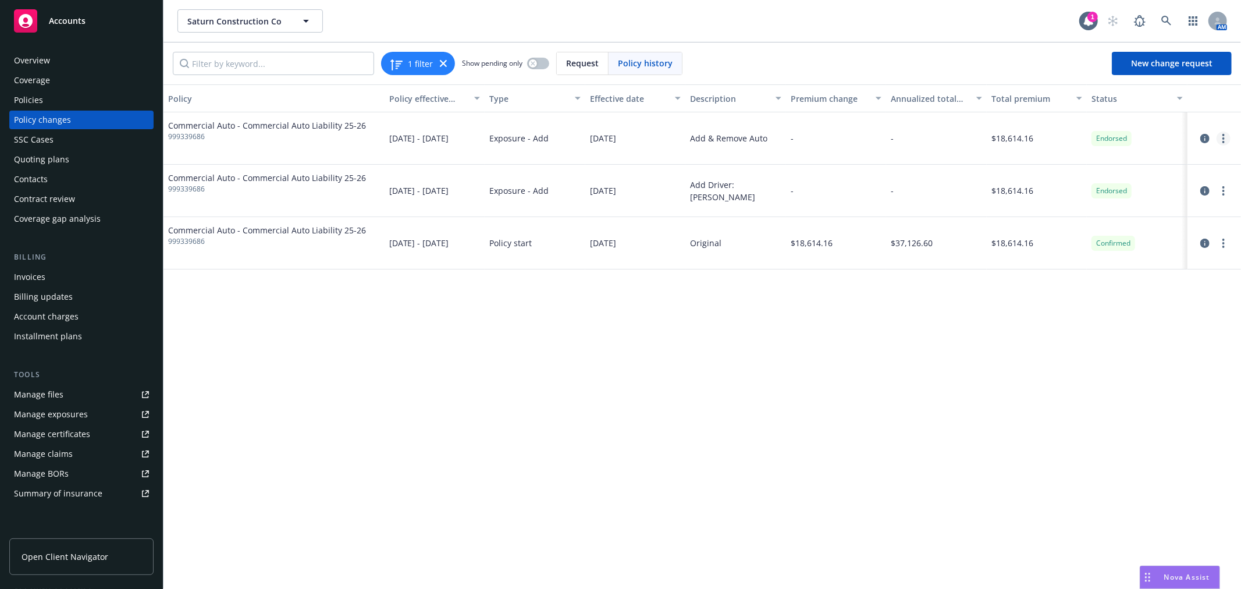
click at [1224, 136] on icon "more" at bounding box center [1223, 138] width 2 height 9
click at [801, 128] on div "-" at bounding box center [836, 138] width 101 height 52
click at [1220, 137] on link "more" at bounding box center [1223, 138] width 14 height 14
click at [1096, 227] on link "Edit billing info" at bounding box center [1129, 231] width 199 height 23
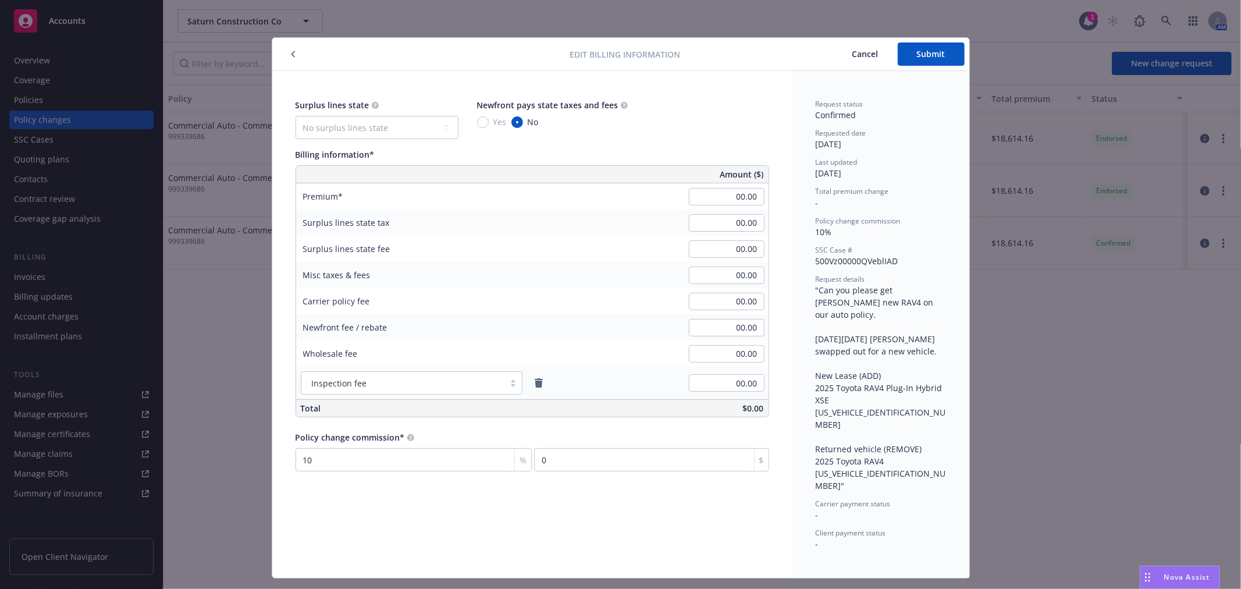
click at [292, 54] on icon "button" at bounding box center [292, 54] width 3 height 6
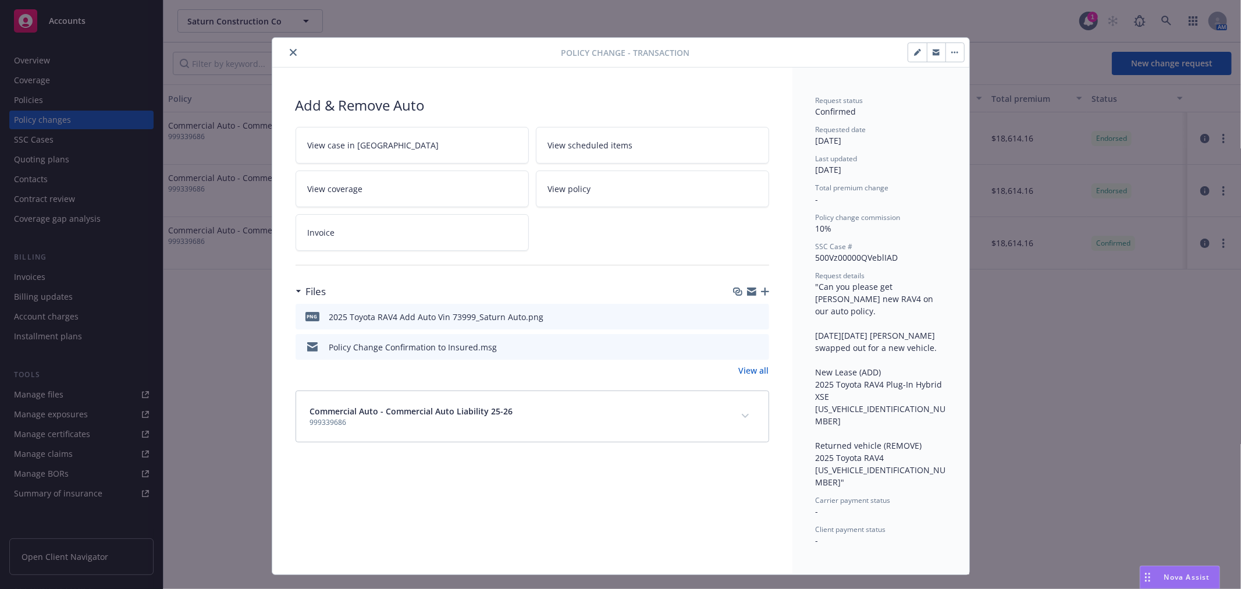
click at [292, 54] on icon "close" at bounding box center [293, 52] width 7 height 7
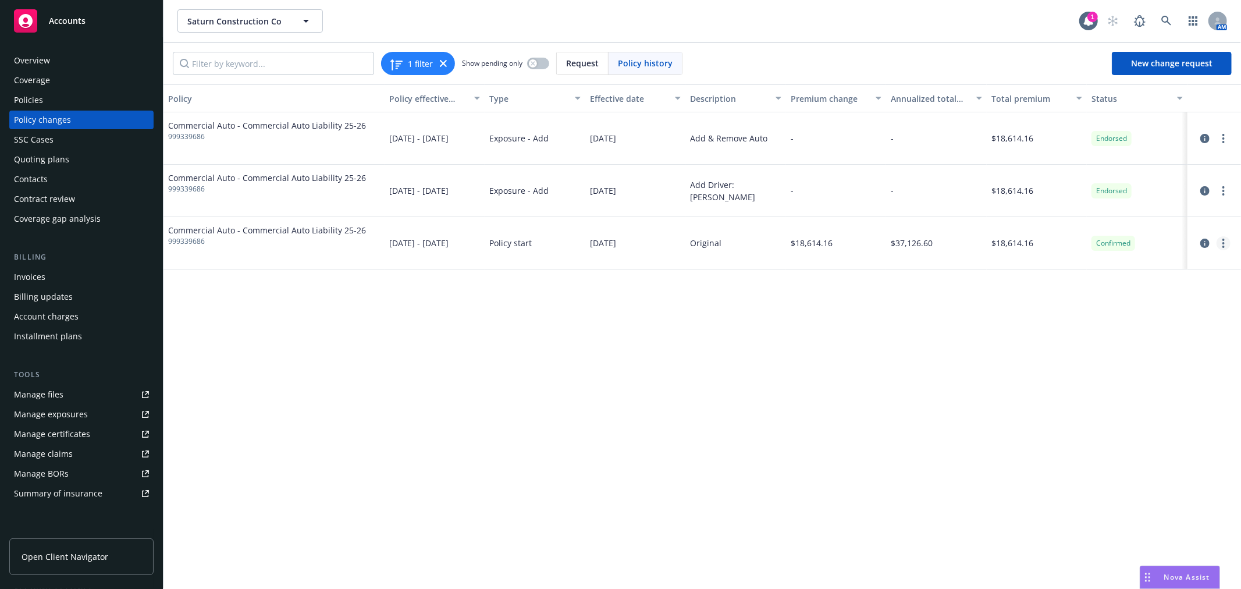
click at [1220, 243] on link "more" at bounding box center [1223, 243] width 14 height 14
click at [1136, 309] on link "Edit policy change" at bounding box center [1129, 313] width 199 height 23
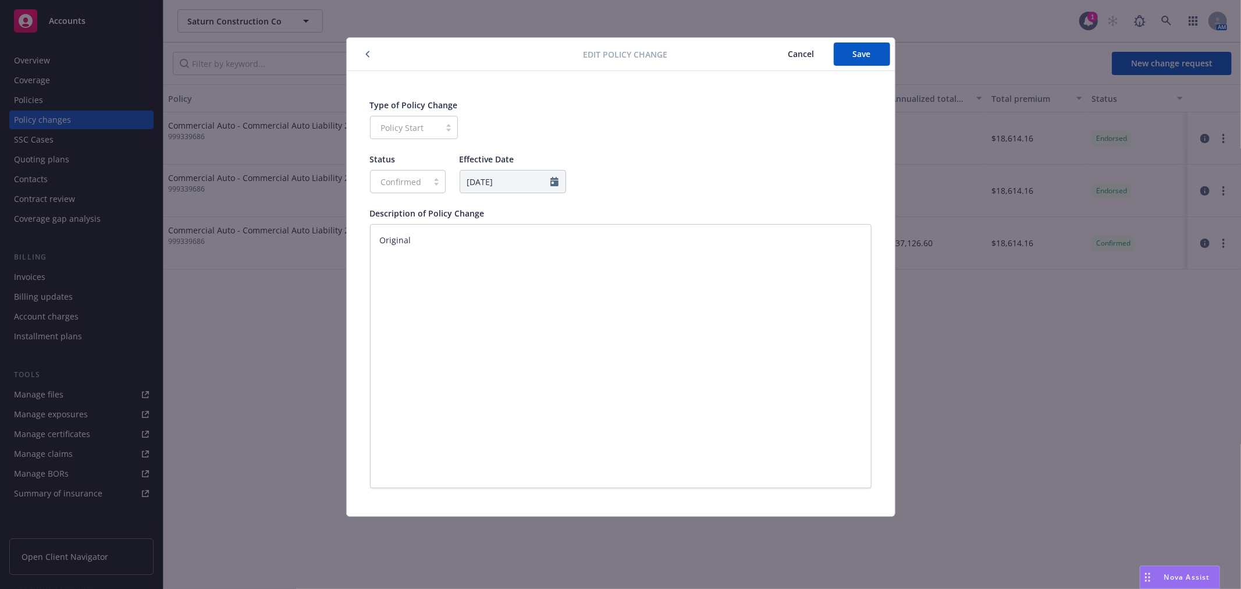
click at [807, 48] on span "Cancel" at bounding box center [801, 53] width 26 height 11
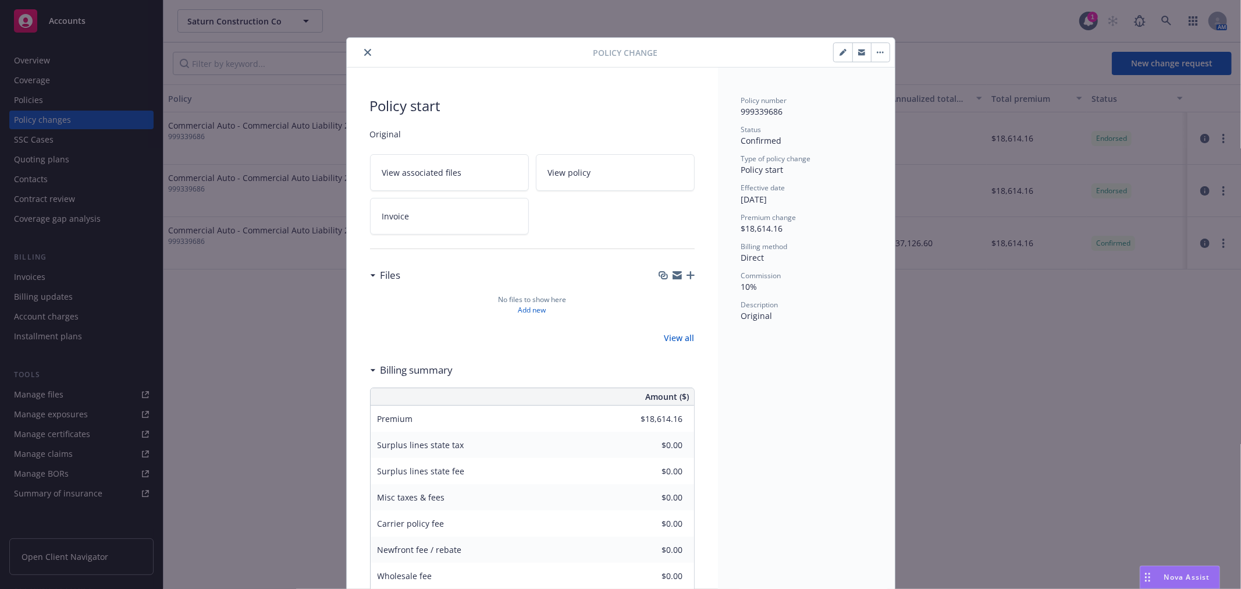
click at [839, 55] on icon "button" at bounding box center [842, 53] width 6 height 6
type textarea "x"
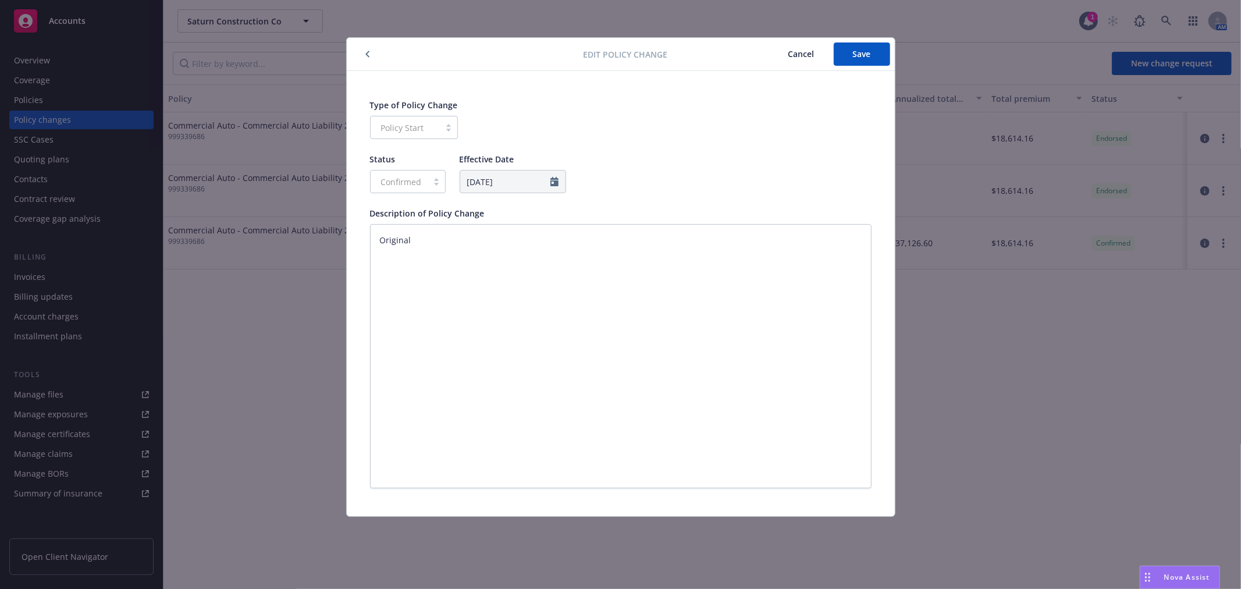
click at [800, 50] on span "Cancel" at bounding box center [801, 53] width 26 height 11
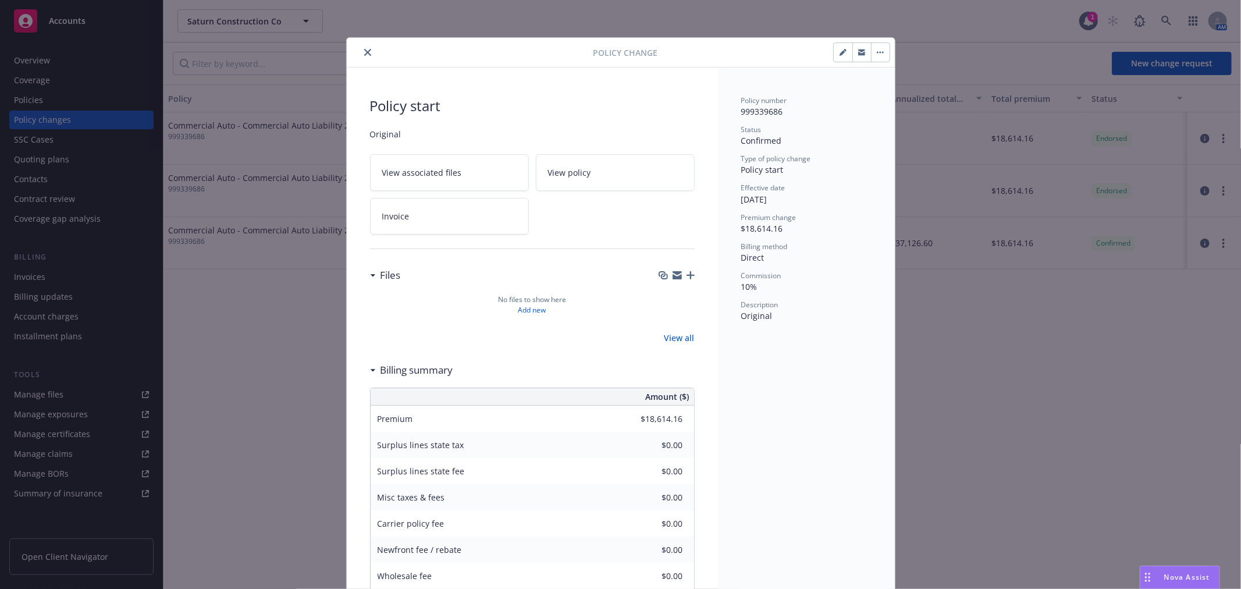
click at [364, 55] on icon "close" at bounding box center [367, 52] width 7 height 7
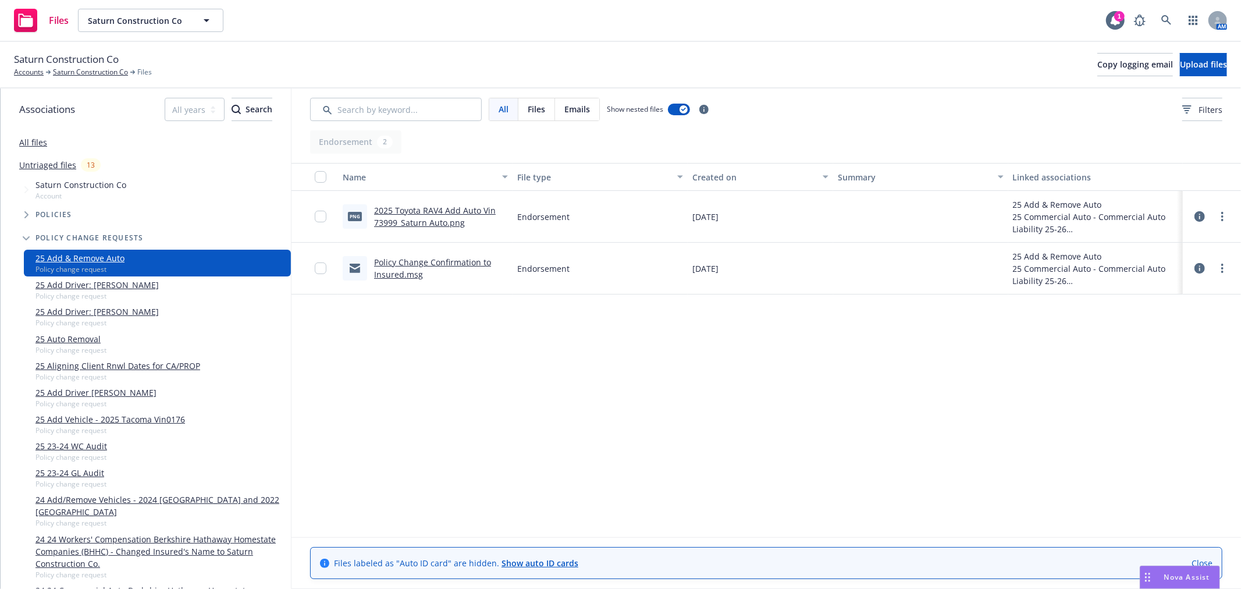
click at [607, 415] on div "Name File type Created on Summary Linked associations png 2025 Toyota RAV4 Add …" at bounding box center [765, 350] width 949 height 374
click at [88, 67] on link "Saturn Construction Co" at bounding box center [90, 72] width 75 height 10
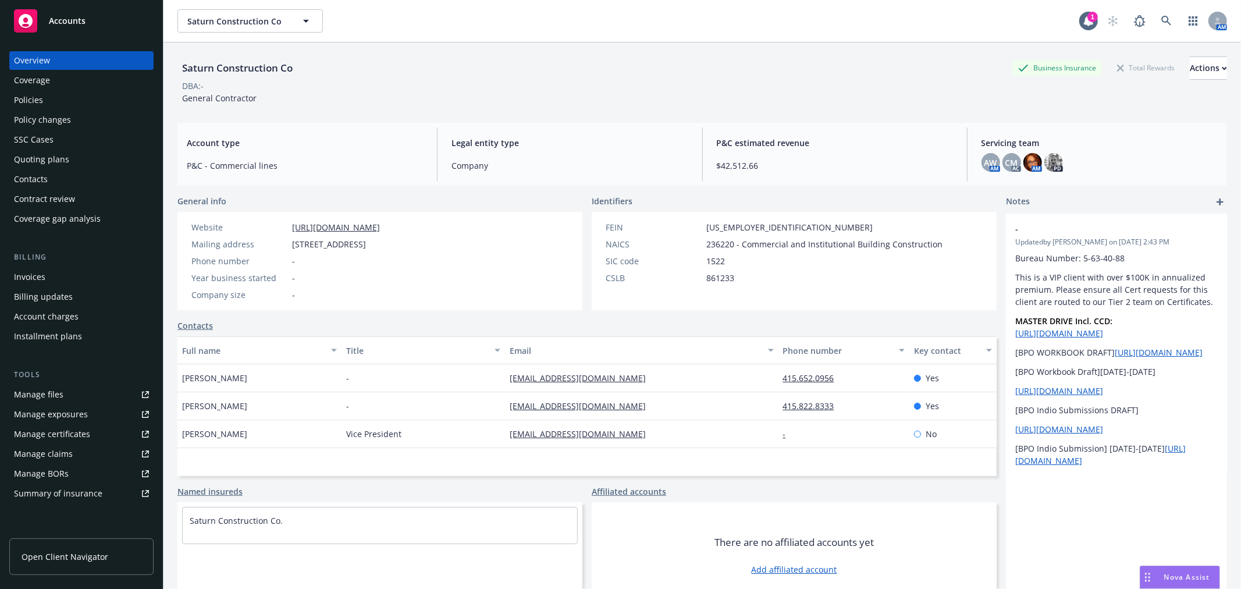
click at [76, 119] on div "Policy changes" at bounding box center [81, 120] width 135 height 19
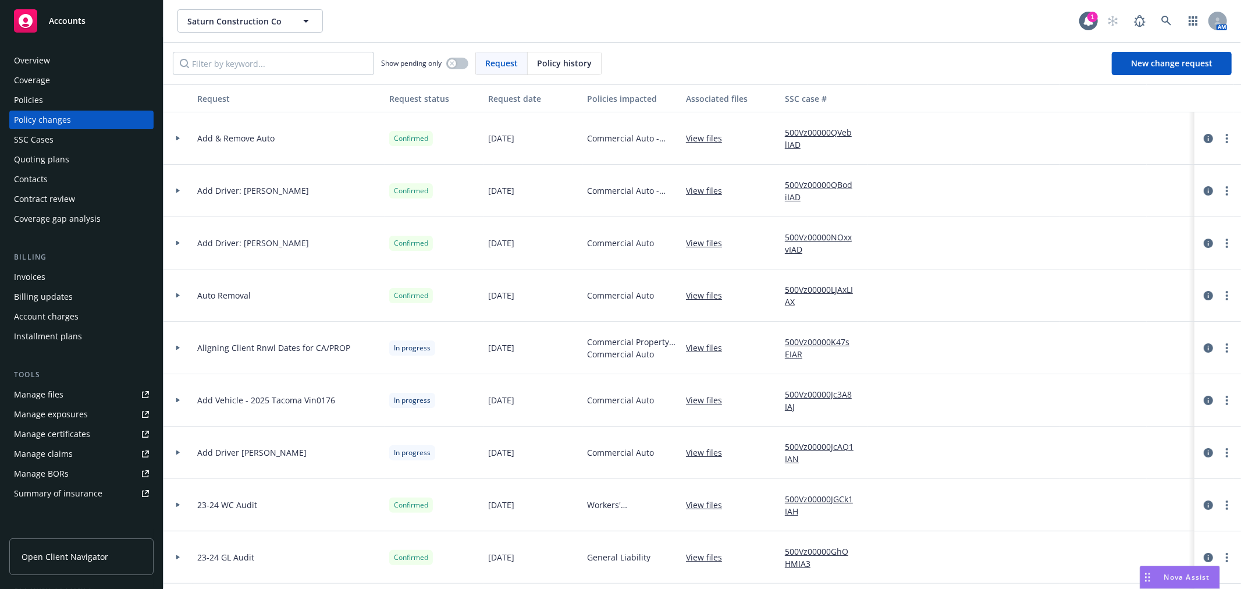
click at [50, 97] on div "Policies" at bounding box center [81, 100] width 135 height 19
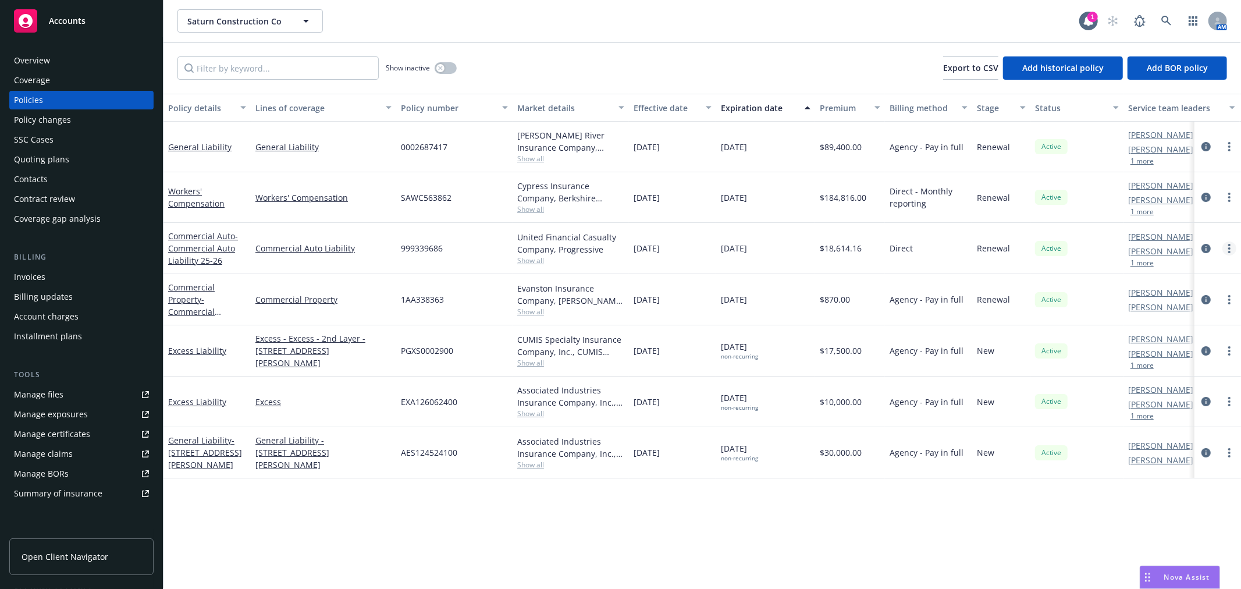
click at [1230, 244] on icon "more" at bounding box center [1229, 248] width 2 height 9
click at [177, 236] on link "Commercial Auto - Commercial Auto Liability 25-26" at bounding box center [203, 247] width 70 height 35
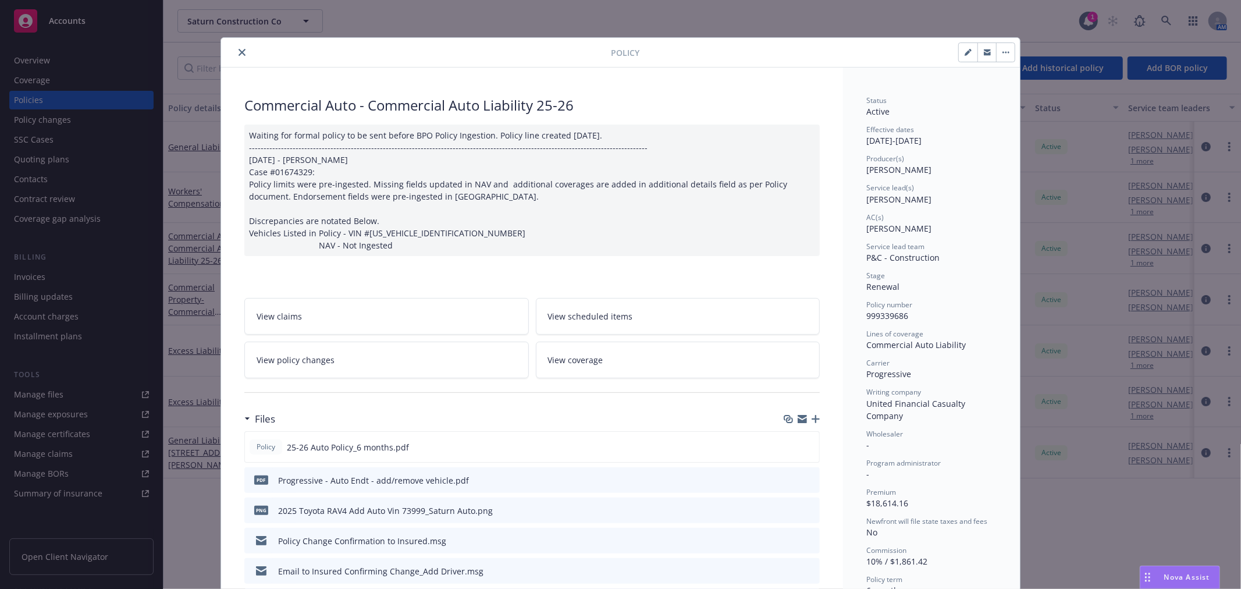
click at [958, 56] on button "button" at bounding box center [967, 52] width 19 height 19
select select "RENEWAL"
select select "6"
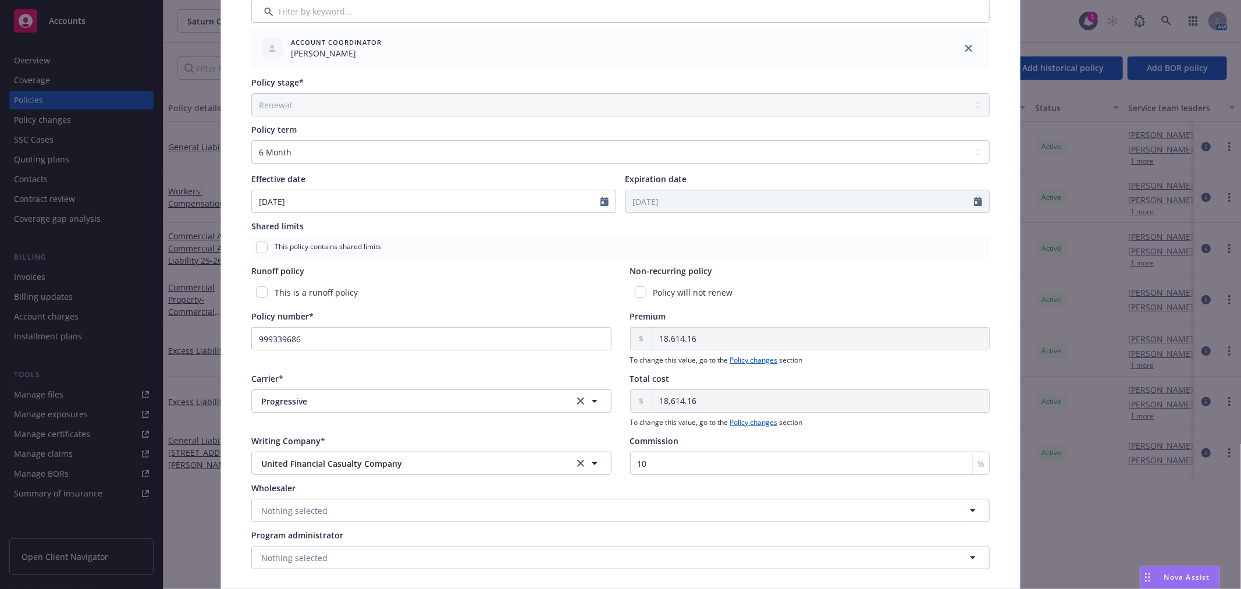
scroll to position [410, 0]
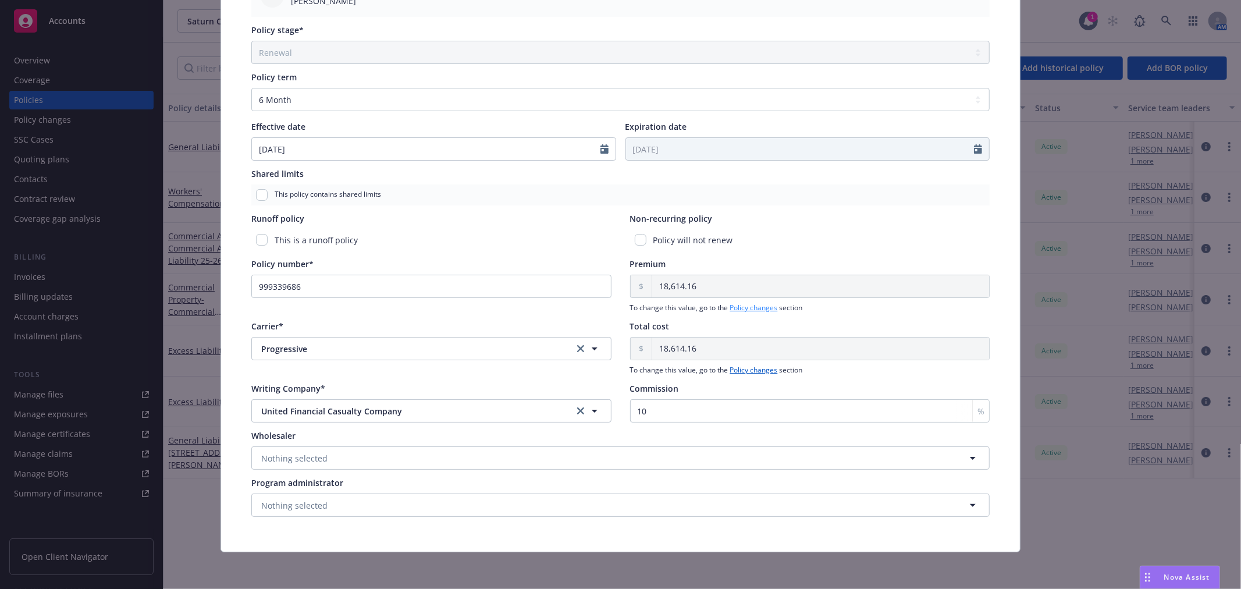
click at [755, 306] on link "Policy changes" at bounding box center [754, 307] width 48 height 10
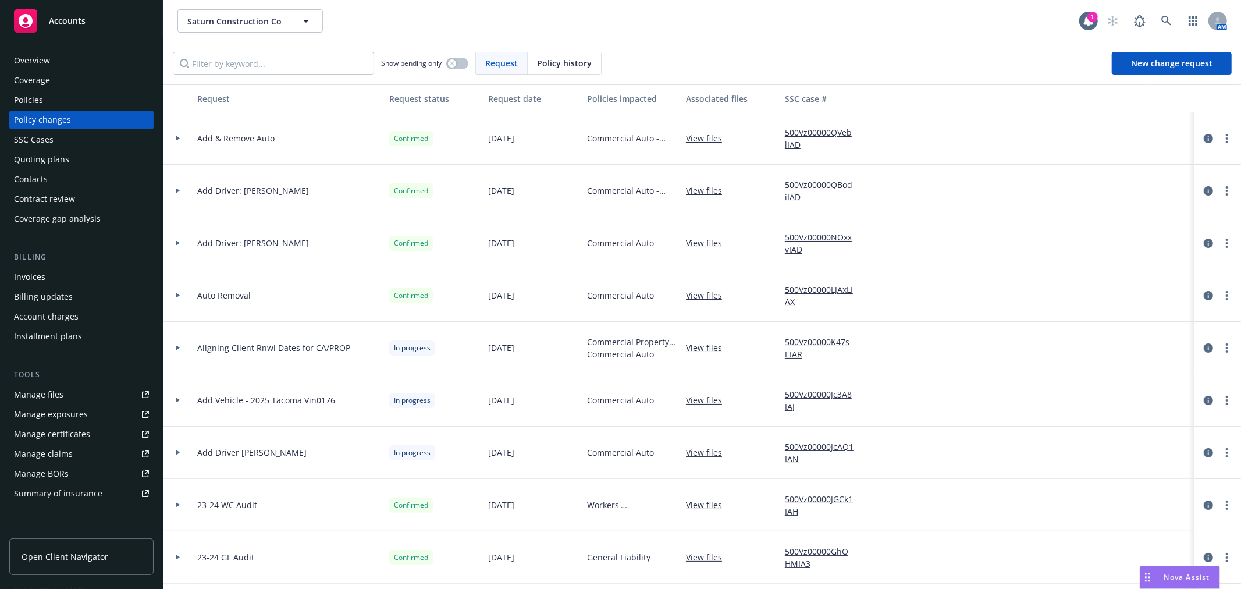
click at [694, 191] on link "View files" at bounding box center [708, 190] width 45 height 12
click at [1225, 138] on circle "more" at bounding box center [1226, 138] width 2 height 2
click at [266, 142] on span "Add & Remove Auto" at bounding box center [235, 138] width 77 height 12
click at [176, 137] on icon at bounding box center [177, 138] width 3 height 5
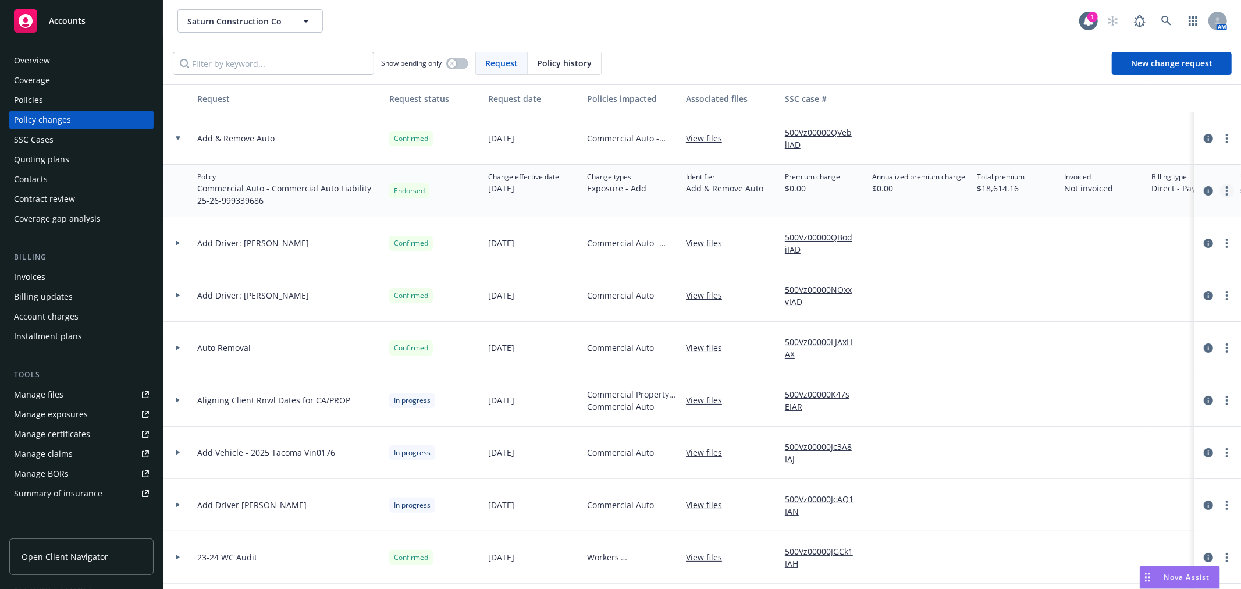
click at [1220, 188] on link "more" at bounding box center [1227, 191] width 14 height 14
click at [1107, 262] on link "Edit policy change" at bounding box center [1123, 261] width 199 height 23
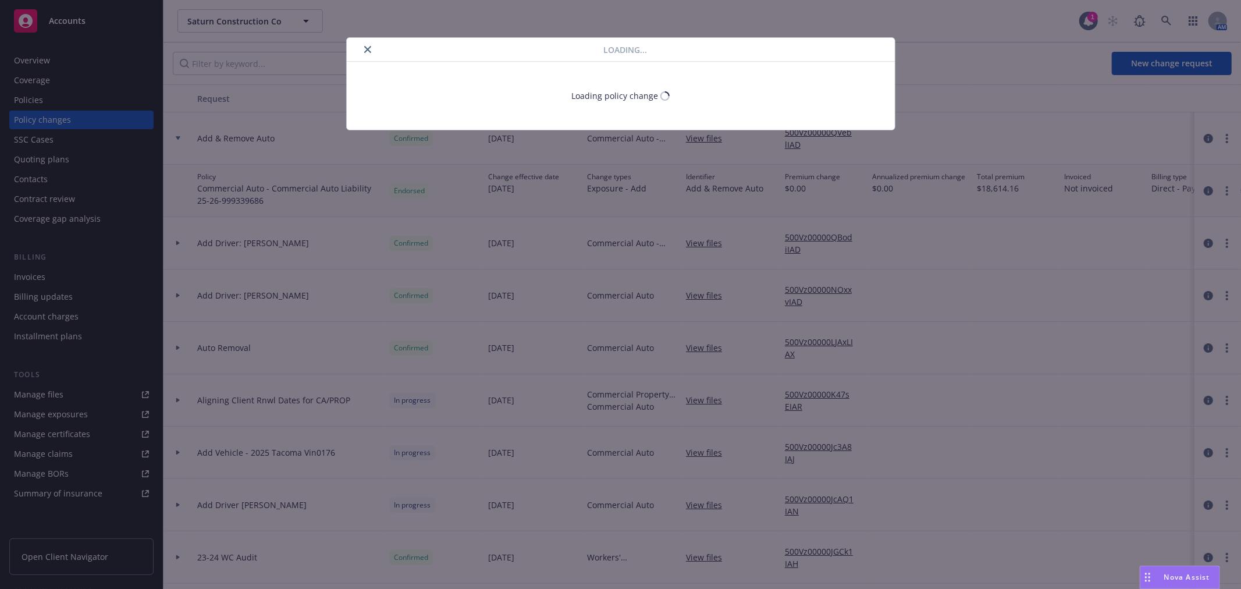
select select "ACCEPTED"
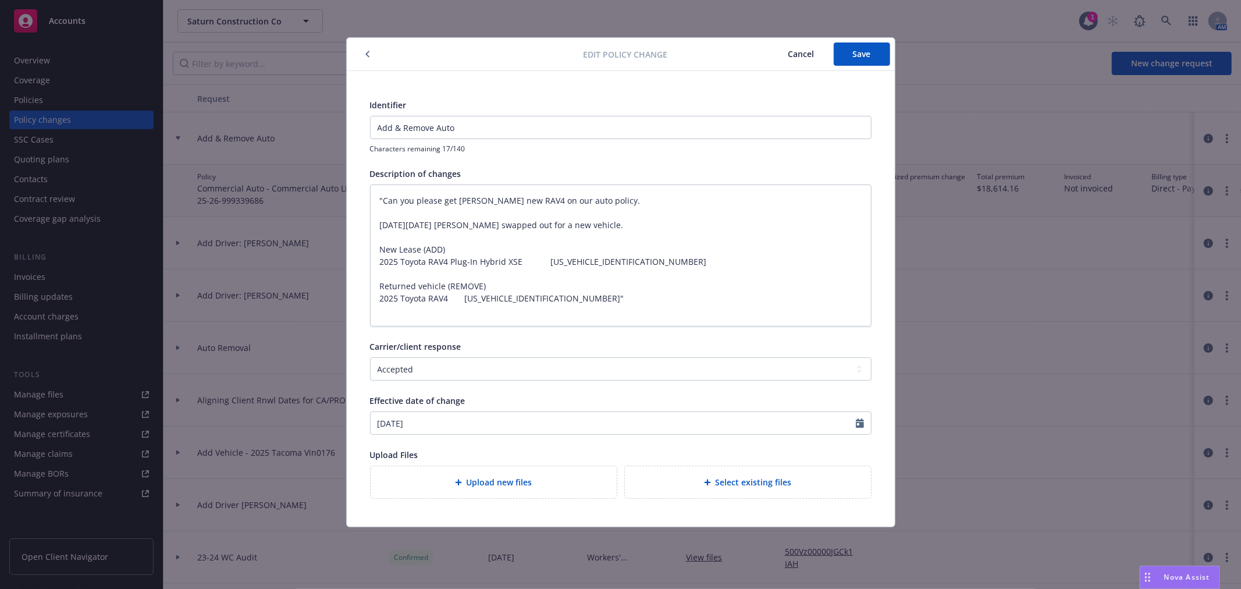
click at [366, 54] on icon "button" at bounding box center [366, 54] width 3 height 6
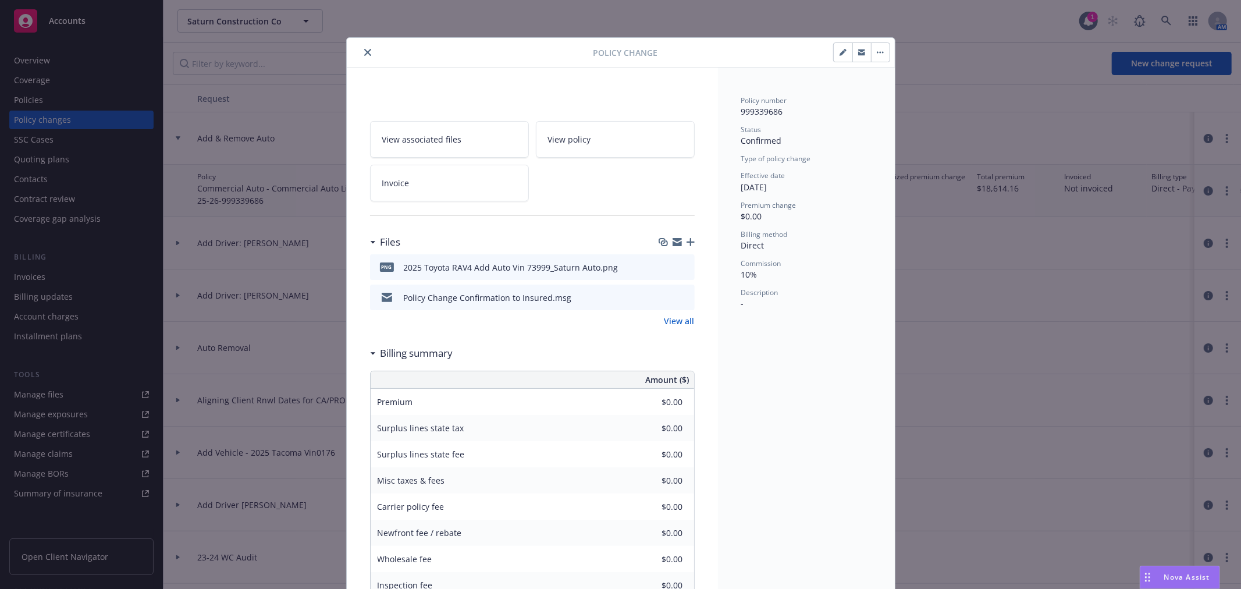
click at [364, 51] on icon "close" at bounding box center [367, 52] width 7 height 7
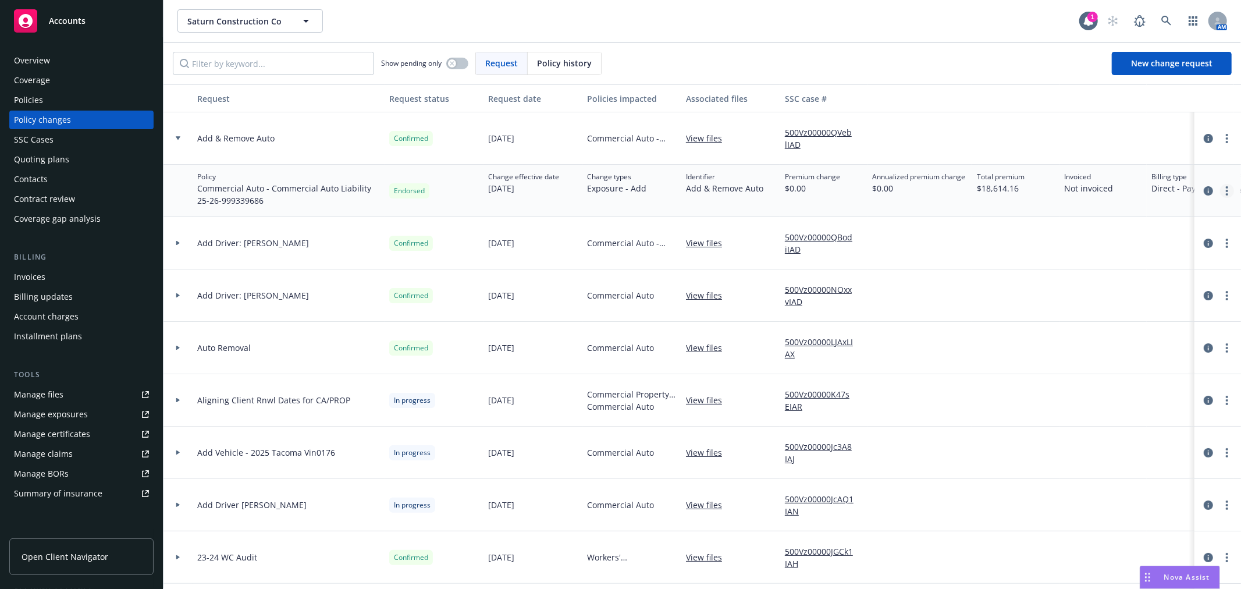
click at [1225, 187] on circle "more" at bounding box center [1226, 187] width 2 height 2
click at [1103, 286] on link "Edit billing info" at bounding box center [1123, 284] width 199 height 23
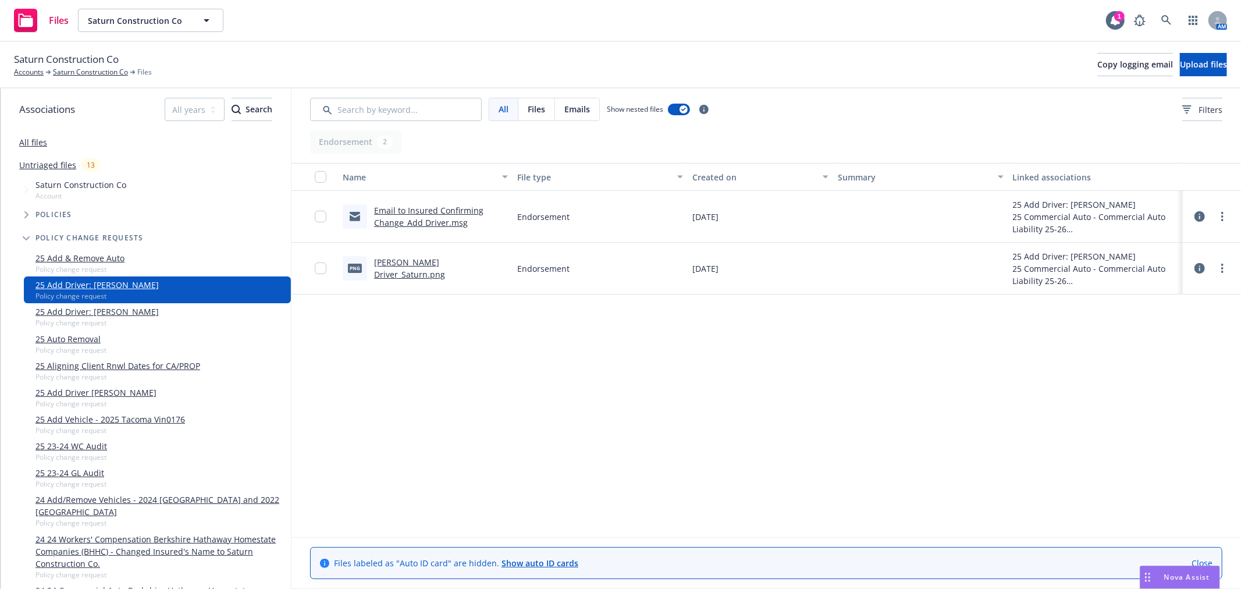
click at [423, 210] on link "Email to Insured Confirming Change_Add Driver.msg" at bounding box center [428, 216] width 109 height 23
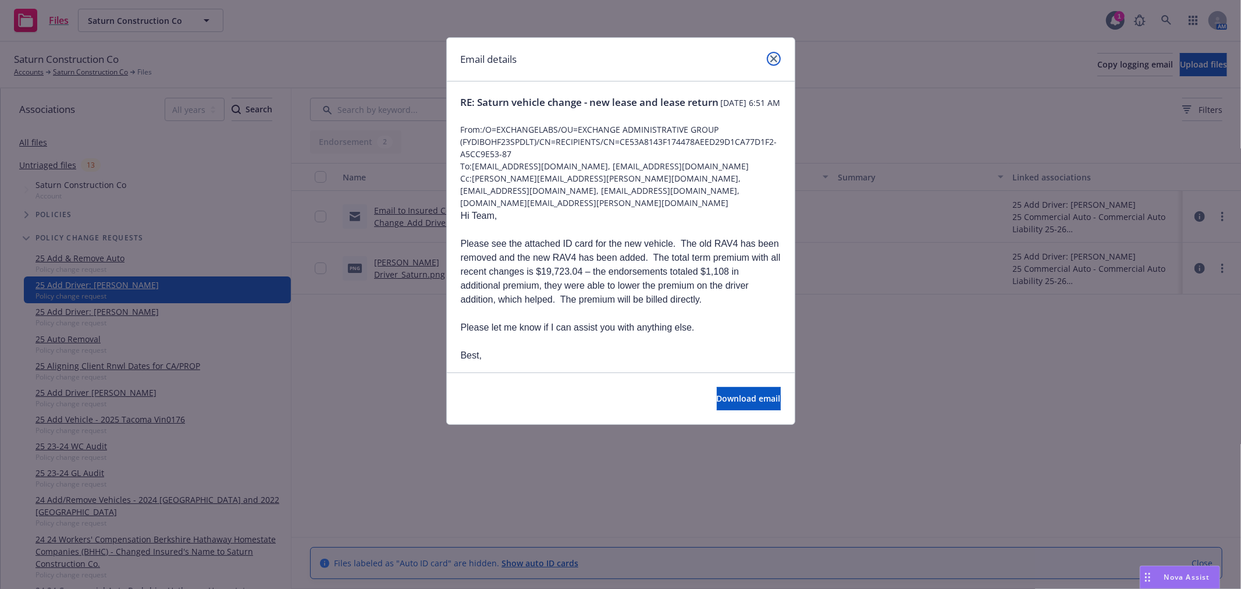
click at [776, 57] on icon "close" at bounding box center [773, 58] width 7 height 7
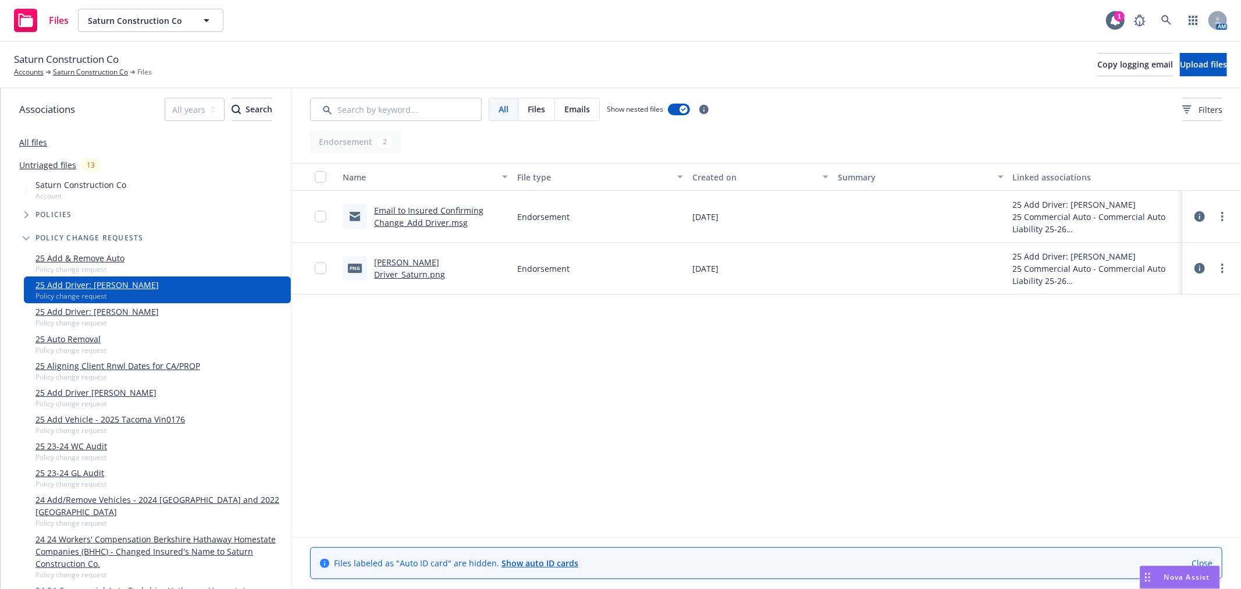
click at [414, 259] on link "[PERSON_NAME] Driver_Saturn.png" at bounding box center [409, 267] width 71 height 23
click at [1215, 266] on link "more" at bounding box center [1222, 268] width 14 height 14
click at [1126, 335] on link "Edit" at bounding box center [1161, 338] width 116 height 23
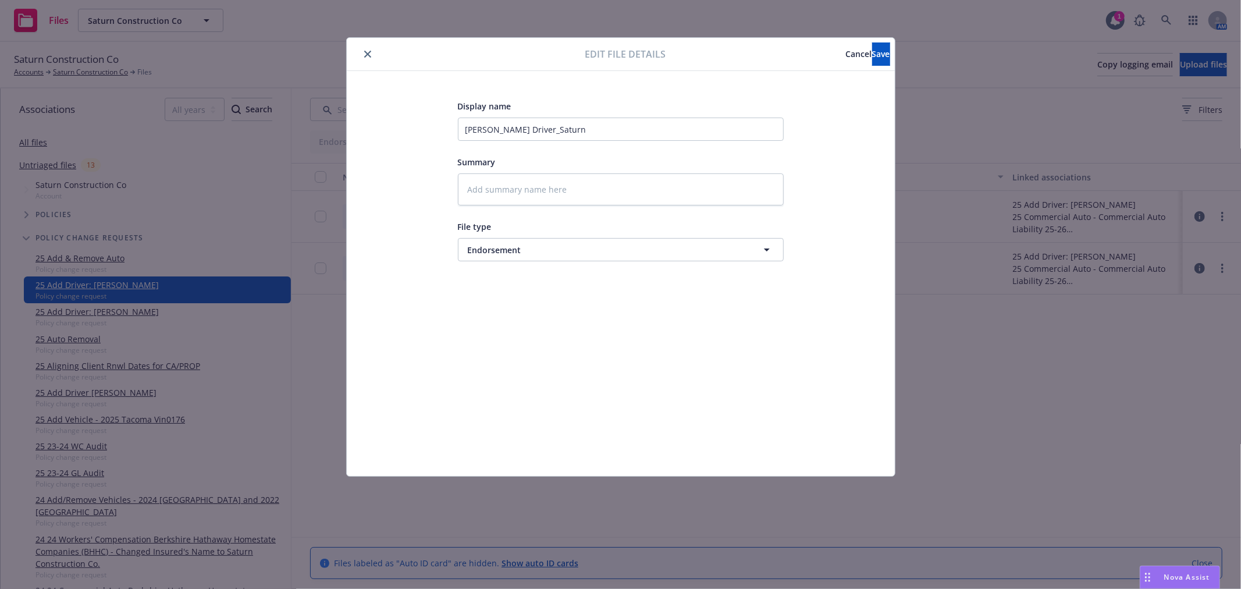
click at [368, 51] on icon "close" at bounding box center [367, 54] width 7 height 7
type textarea "x"
